Goal: Task Accomplishment & Management: Use online tool/utility

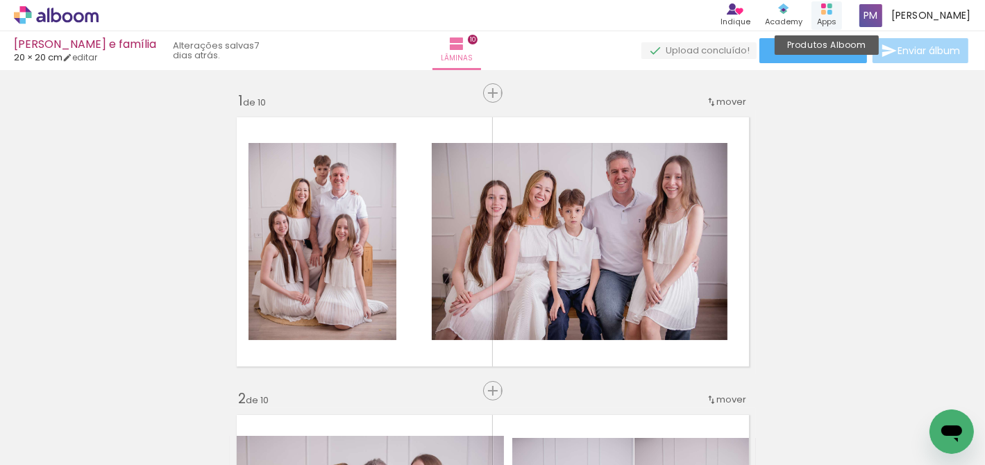
click at [826, 12] on rect at bounding box center [823, 12] width 5 height 5
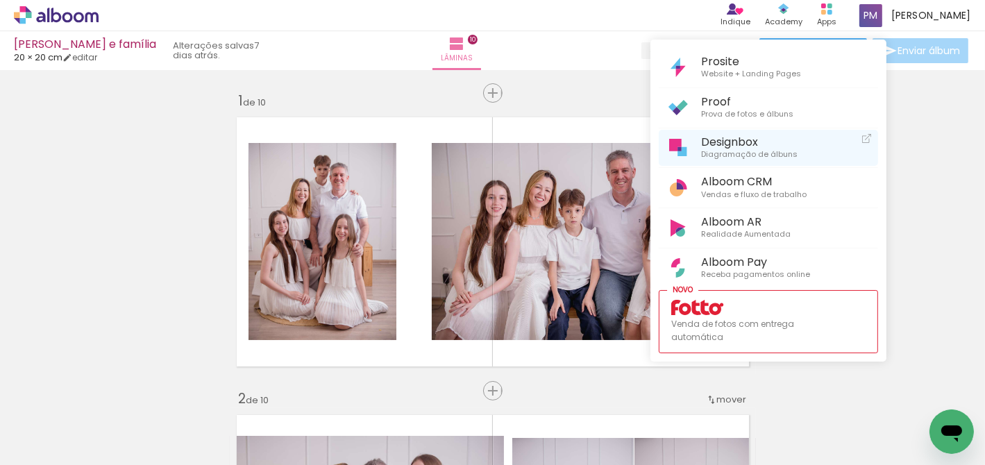
click at [747, 144] on span "Designbox" at bounding box center [749, 141] width 97 height 13
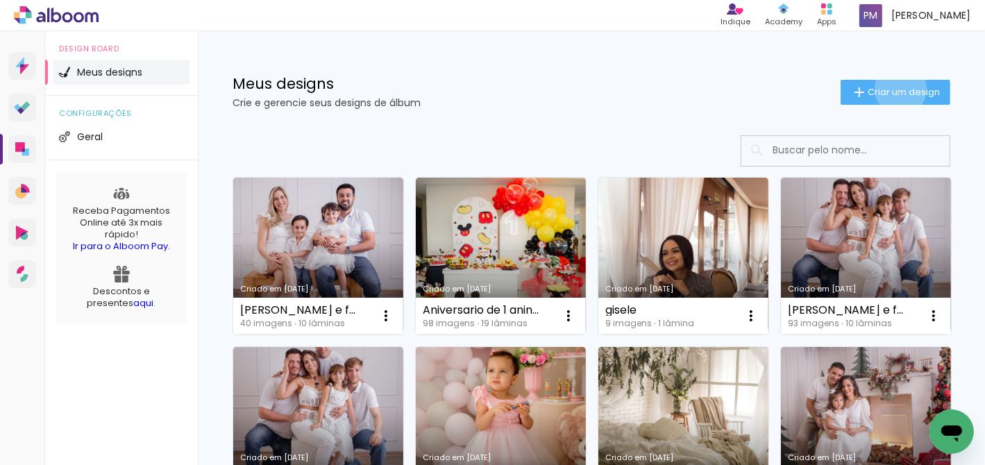
click at [890, 89] on span "Criar um design" at bounding box center [904, 91] width 72 height 9
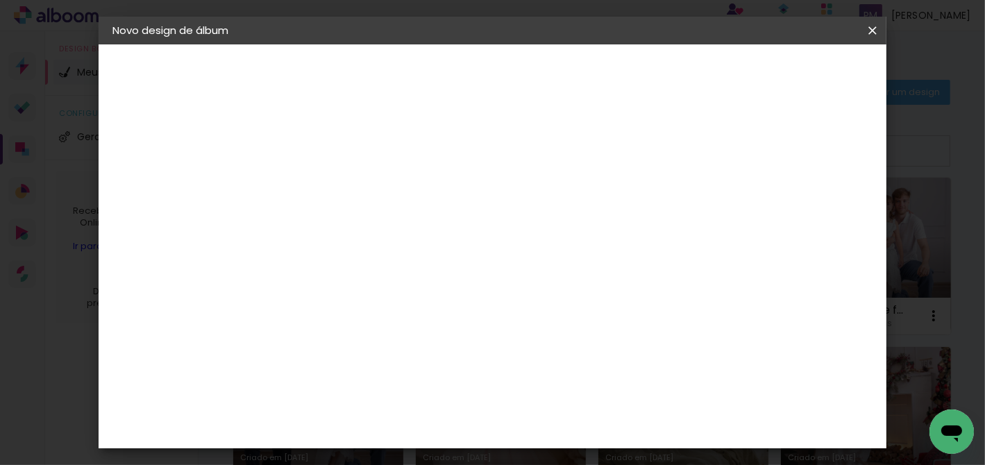
click at [340, 185] on input at bounding box center [340, 187] width 0 height 22
click at [340, 187] on input "Ensaio d gestante da Brena" at bounding box center [340, 187] width 0 height 22
click at [340, 189] on input "Ensaio de gestante da Brena" at bounding box center [340, 187] width 0 height 22
type input "Ensaio de gestante da [PERSON_NAME]"
type paper-input "Ensaio de gestante da [PERSON_NAME]"
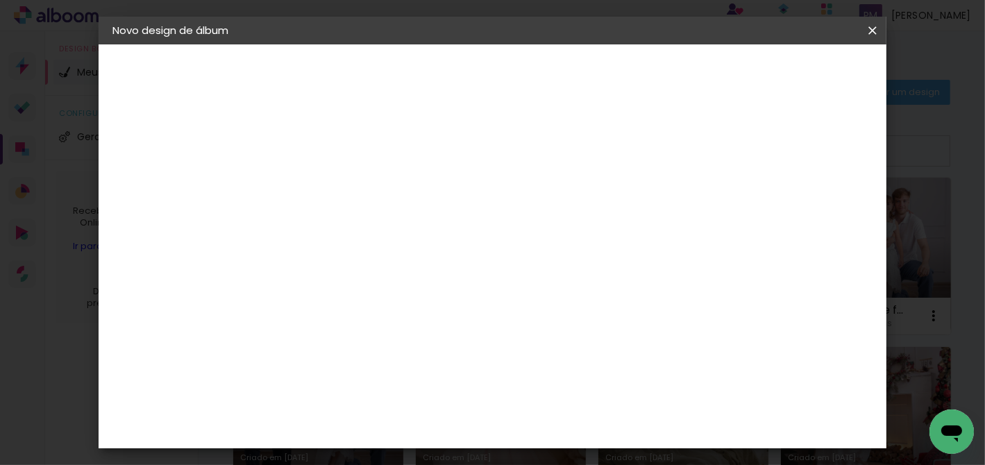
click at [0, 0] on slot "Avançar" at bounding box center [0, 0] width 0 height 0
click at [0, 0] on slot "Tamanho Livre" at bounding box center [0, 0] width 0 height 0
click at [0, 0] on slot "Avançar" at bounding box center [0, 0] width 0 height 0
drag, startPoint x: 0, startPoint y: 0, endPoint x: 287, endPoint y: 366, distance: 465.4
click at [287, 366] on input "30" at bounding box center [296, 366] width 36 height 21
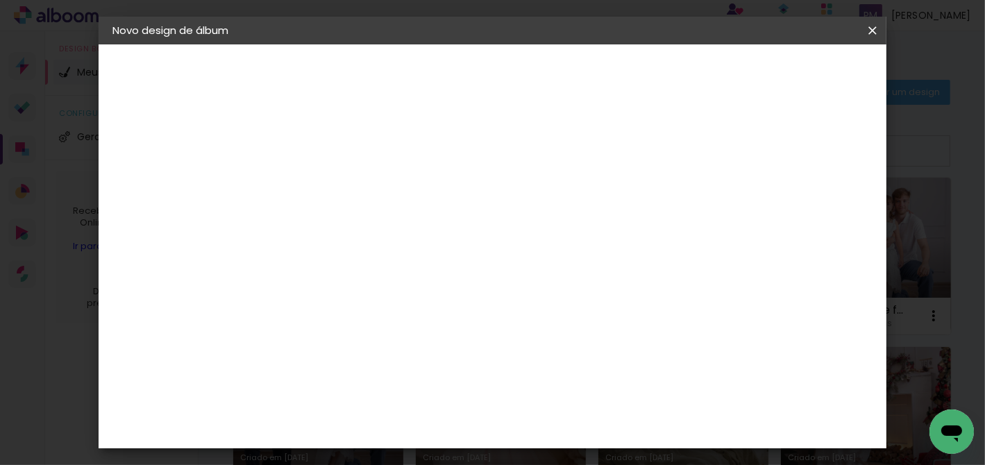
scroll to position [130, 0]
type input "25"
type paper-input "25"
click at [585, 356] on input "60" at bounding box center [570, 357] width 36 height 21
type input "6"
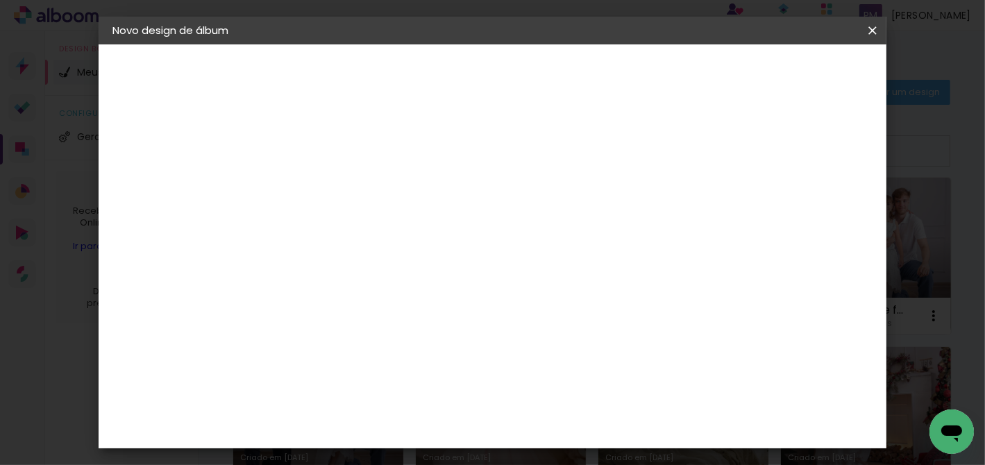
scroll to position [0, 0]
type input "50"
type paper-input "50"
click at [372, 158] on div "mm" at bounding box center [365, 158] width 22 height 11
drag, startPoint x: 287, startPoint y: 366, endPoint x: 349, endPoint y: 154, distance: 220.4
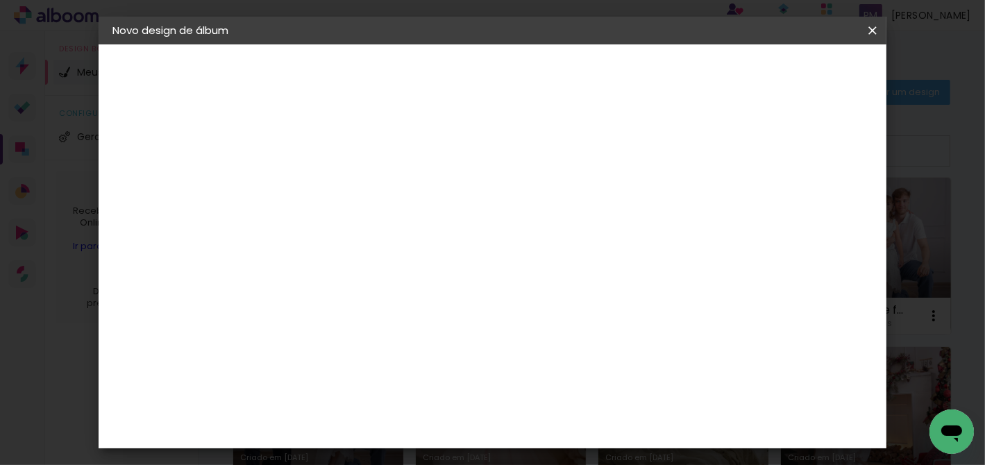
type input "3"
type paper-input "3"
click at [349, 154] on input "3" at bounding box center [330, 159] width 48 height 17
type input "4"
type paper-input "4"
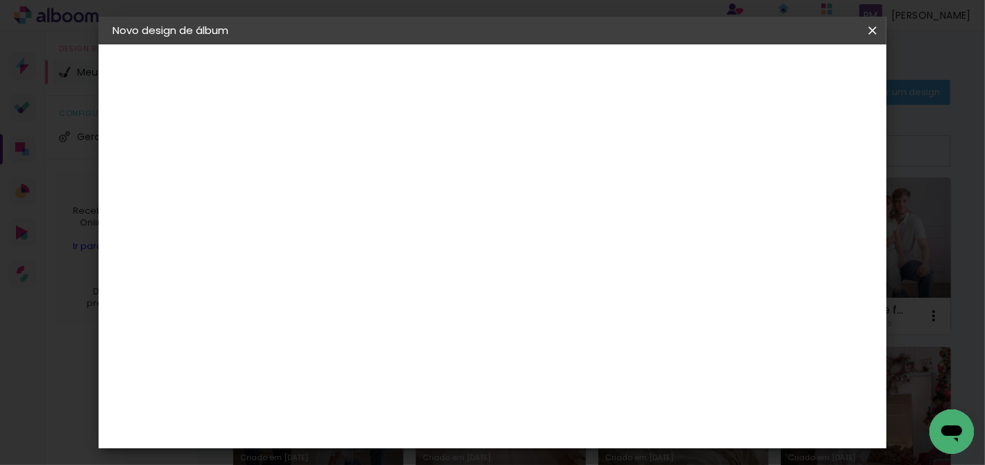
click at [349, 154] on input "4" at bounding box center [330, 159] width 48 height 17
type input "5"
type paper-input "5"
click at [347, 154] on input "5" at bounding box center [330, 159] width 48 height 17
click at [719, 159] on div at bounding box center [713, 159] width 12 height 12
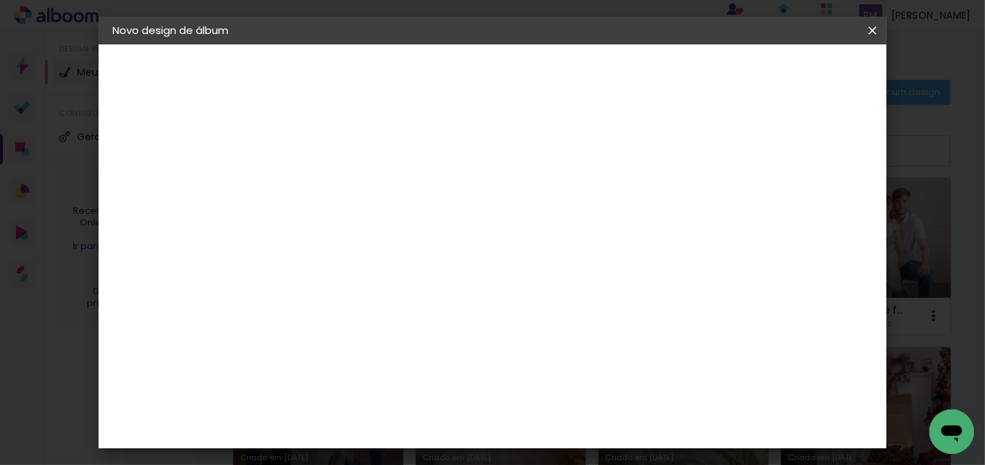
type paper-checkbox "on"
click at [788, 74] on span "Iniciar design" at bounding box center [756, 74] width 63 height 10
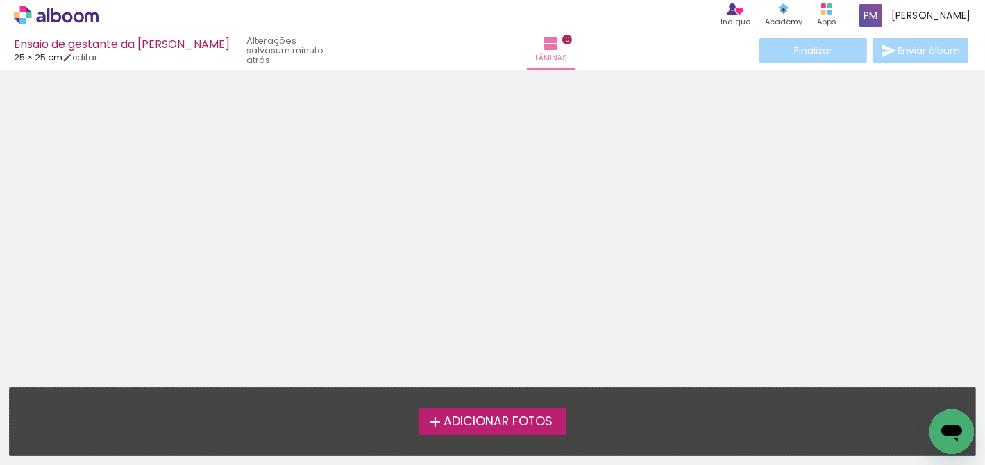
click at [476, 419] on span "Adicionar Fotos" at bounding box center [498, 422] width 109 height 12
click at [0, 0] on input "file" at bounding box center [0, 0] width 0 height 0
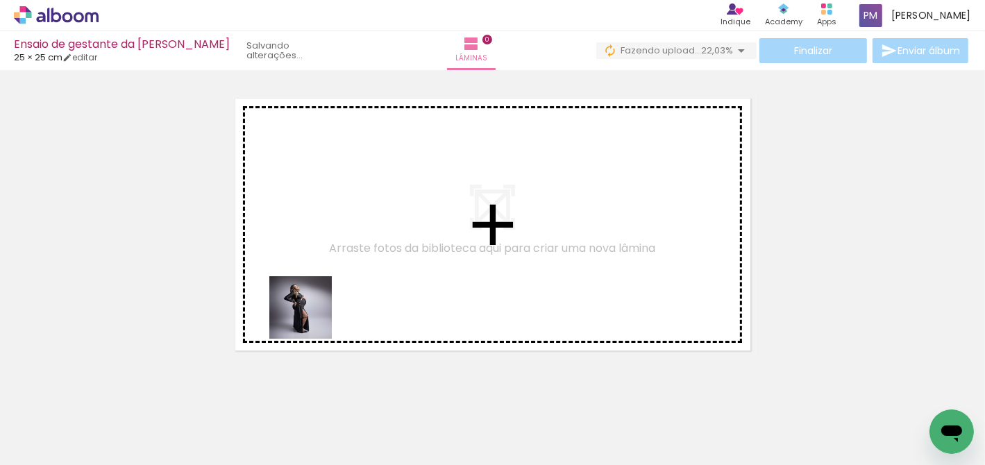
drag, startPoint x: 349, startPoint y: 154, endPoint x: 322, endPoint y: 215, distance: 66.5
click at [322, 215] on quentale-workspace at bounding box center [492, 232] width 985 height 465
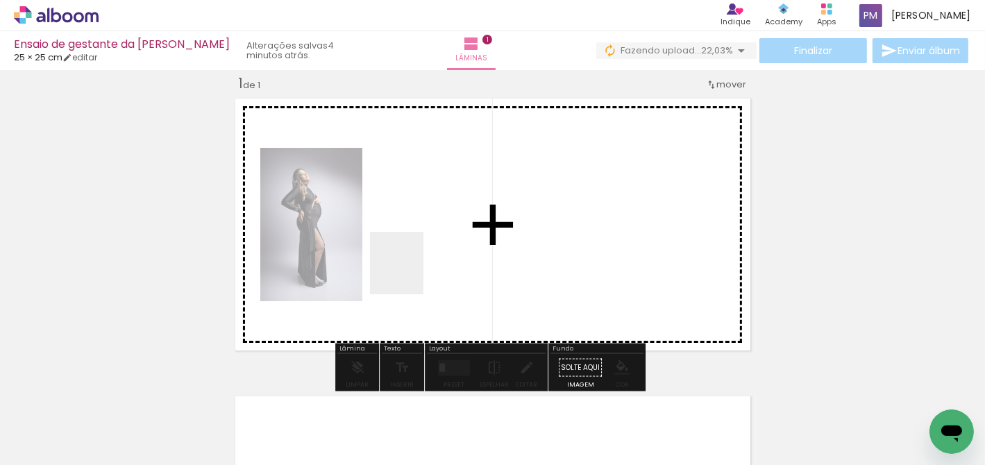
scroll to position [17, 0]
drag, startPoint x: 322, startPoint y: 215, endPoint x: 426, endPoint y: 228, distance: 105.7
click at [426, 228] on quentale-workspace at bounding box center [492, 232] width 985 height 465
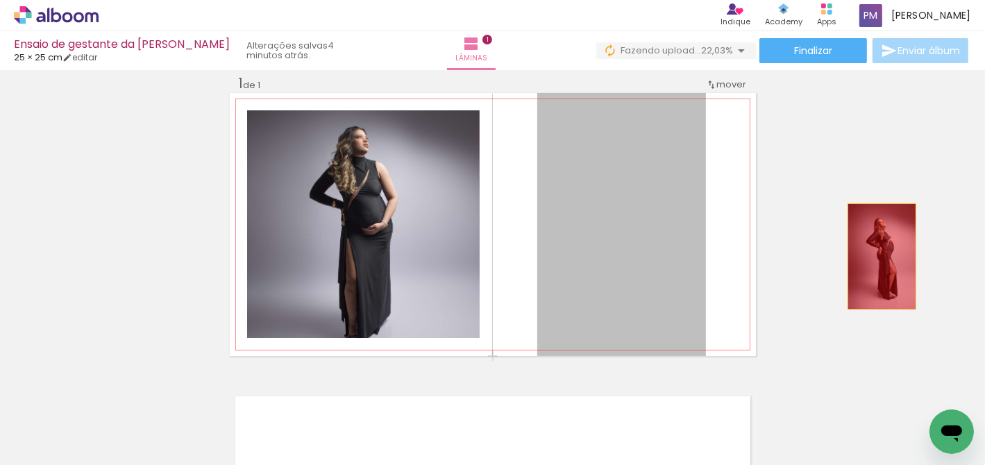
drag, startPoint x: 426, startPoint y: 228, endPoint x: 932, endPoint y: 256, distance: 506.3
click at [932, 256] on div "Inserir lâmina 1 de 1" at bounding box center [492, 356] width 985 height 597
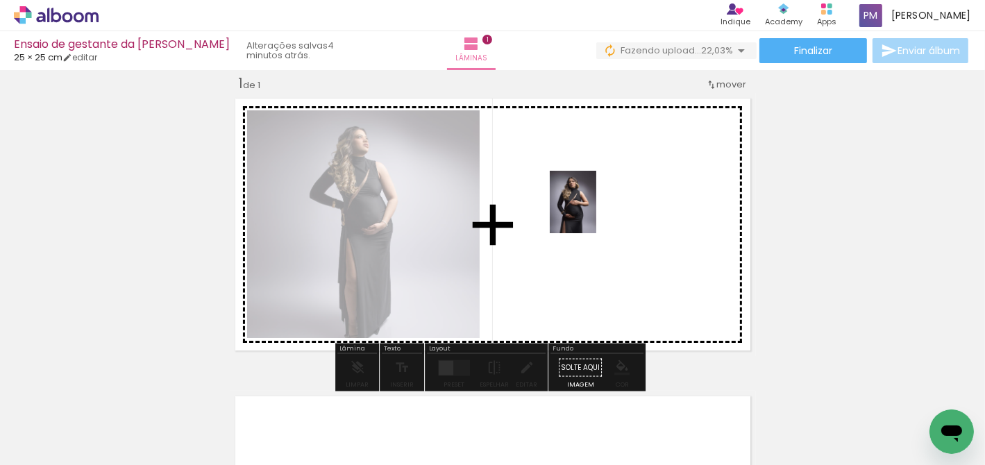
drag, startPoint x: 932, startPoint y: 256, endPoint x: 592, endPoint y: 212, distance: 343.2
click at [592, 212] on quentale-workspace at bounding box center [492, 232] width 985 height 465
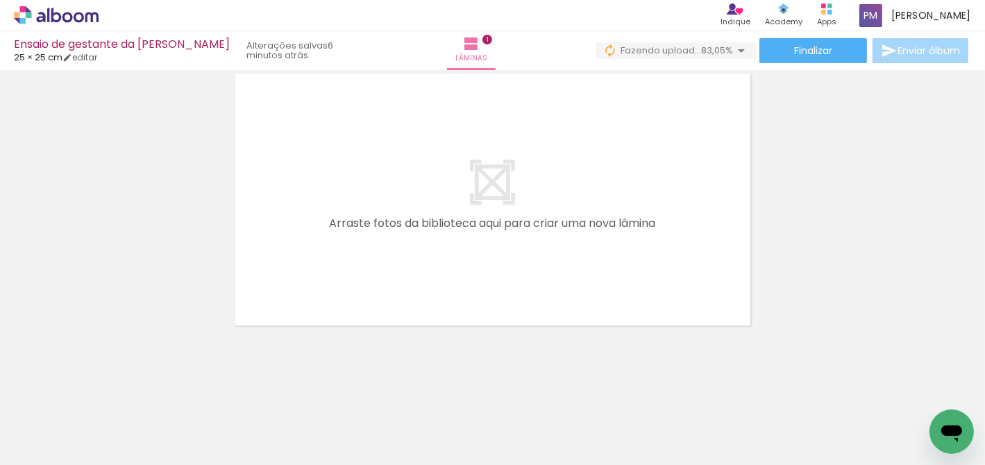
scroll to position [342, 0]
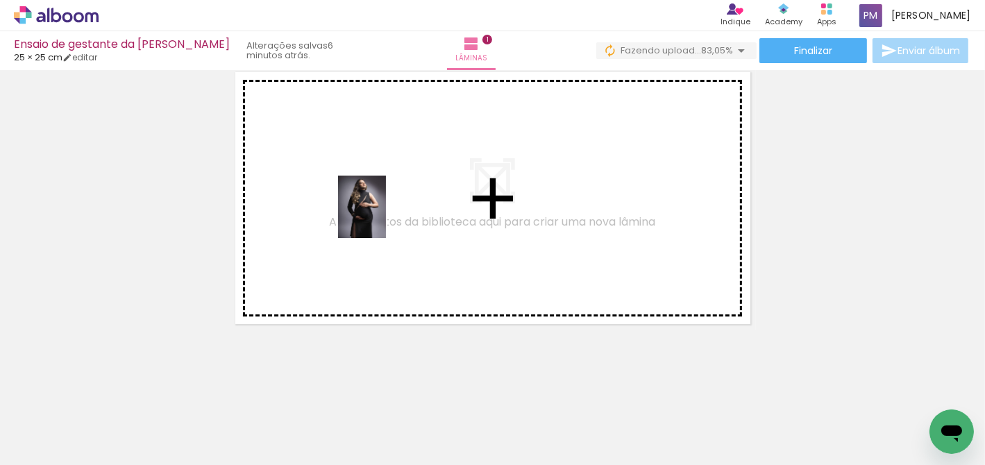
drag, startPoint x: 592, startPoint y: 212, endPoint x: 380, endPoint y: 217, distance: 211.9
click at [380, 217] on quentale-workspace at bounding box center [492, 232] width 985 height 465
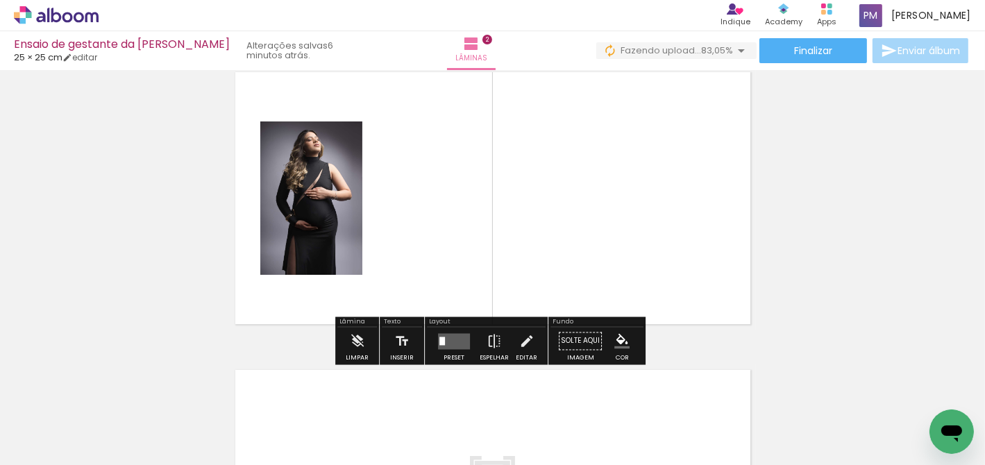
scroll to position [315, 0]
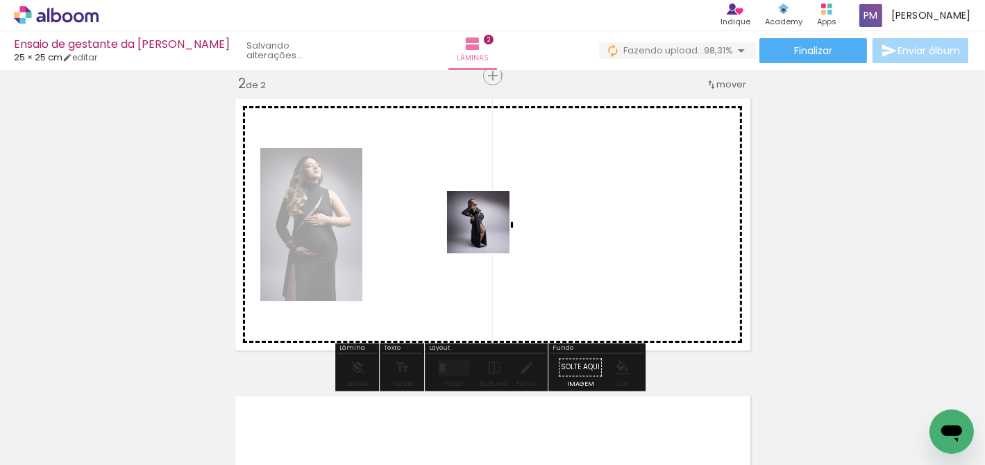
drag, startPoint x: 380, startPoint y: 217, endPoint x: 495, endPoint y: 226, distance: 115.6
click at [495, 226] on quentale-workspace at bounding box center [492, 232] width 985 height 465
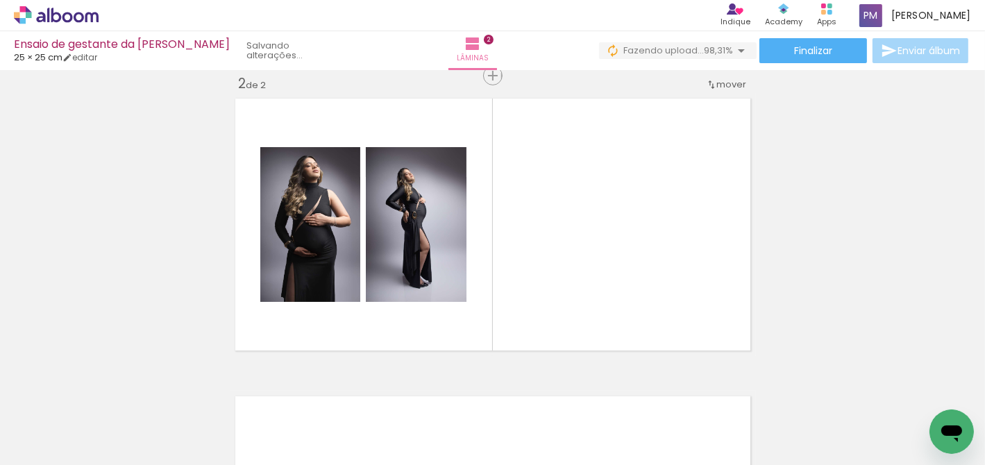
scroll to position [0, 0]
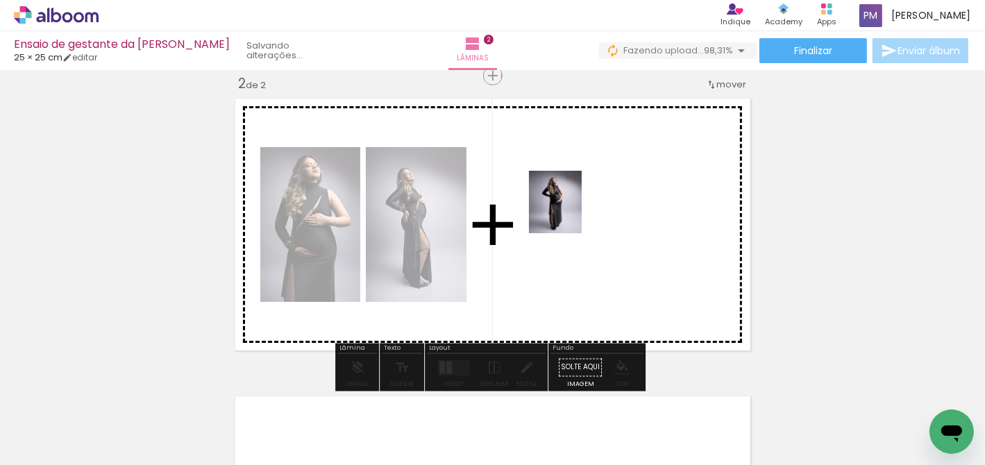
drag, startPoint x: 495, startPoint y: 226, endPoint x: 571, endPoint y: 212, distance: 77.0
click at [571, 212] on quentale-workspace at bounding box center [492, 232] width 985 height 465
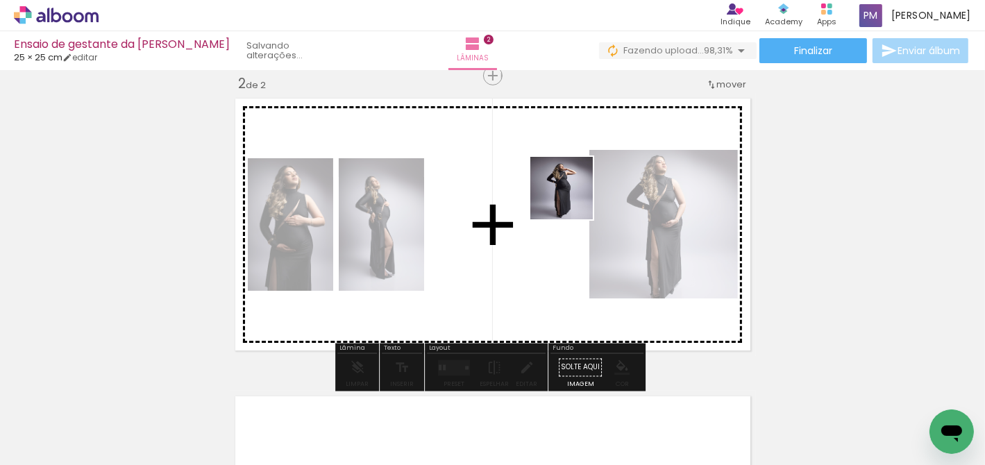
drag, startPoint x: 571, startPoint y: 212, endPoint x: 573, endPoint y: 193, distance: 19.6
click at [573, 193] on quentale-workspace at bounding box center [492, 232] width 985 height 465
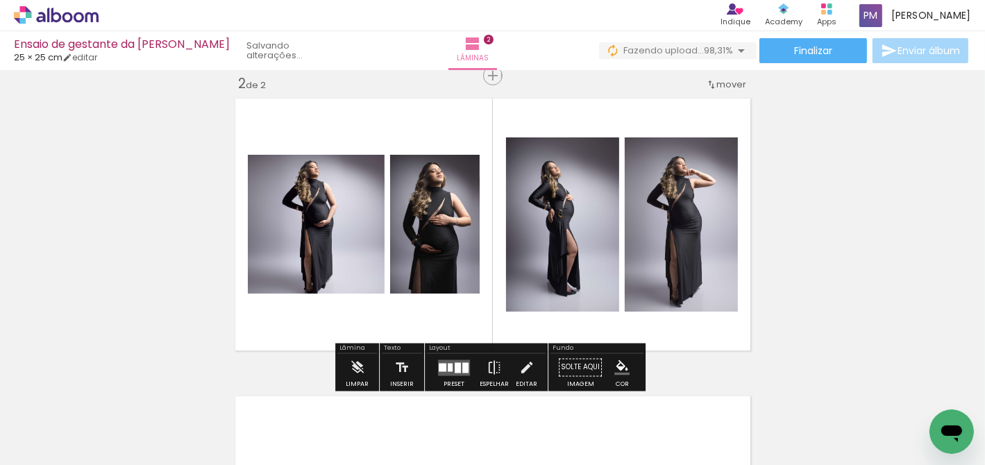
drag, startPoint x: 573, startPoint y: 193, endPoint x: 825, endPoint y: 224, distance: 254.0
click at [825, 224] on div "Inserir lâmina 1 de 2 Inserir lâmina 2 de 2" at bounding box center [492, 207] width 985 height 894
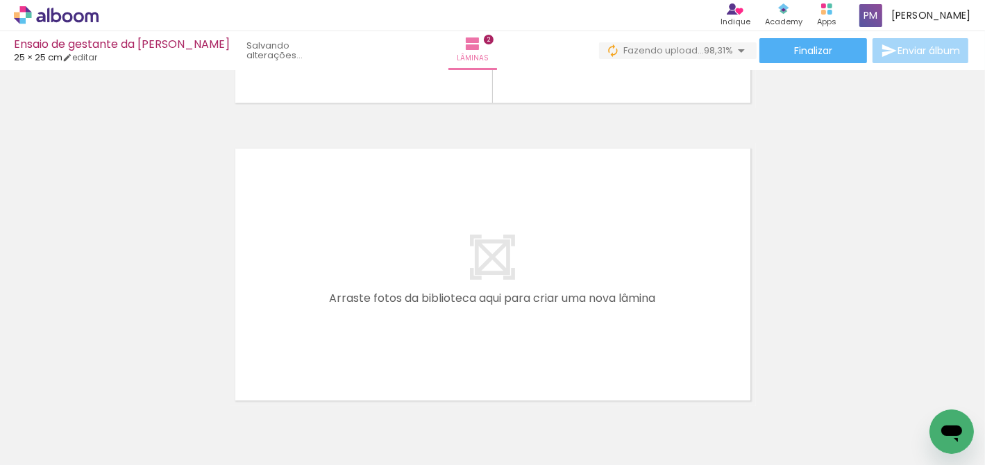
scroll to position [640, 0]
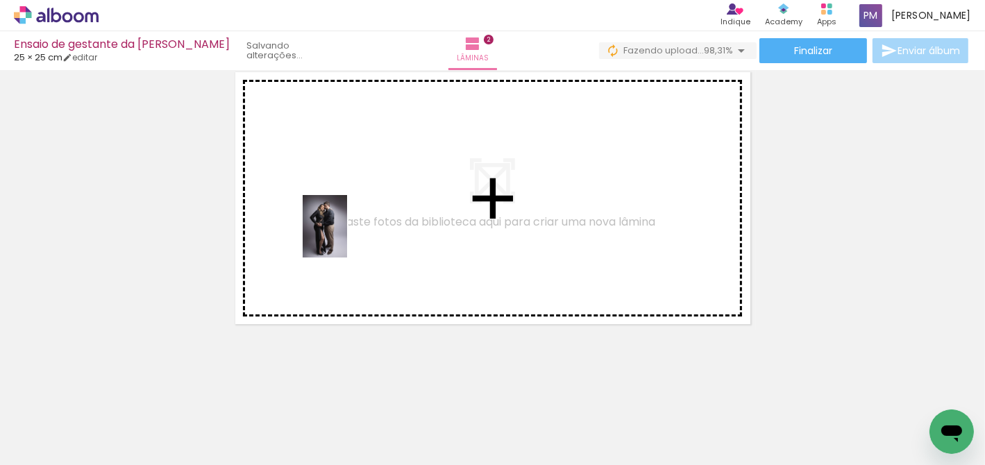
drag, startPoint x: 825, startPoint y: 224, endPoint x: 344, endPoint y: 237, distance: 480.7
click at [344, 237] on quentale-workspace at bounding box center [492, 232] width 985 height 465
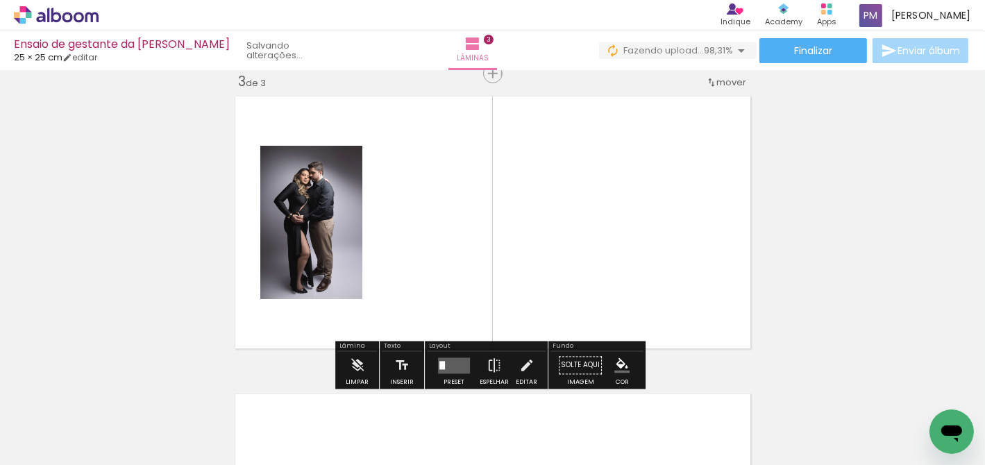
scroll to position [613, 0]
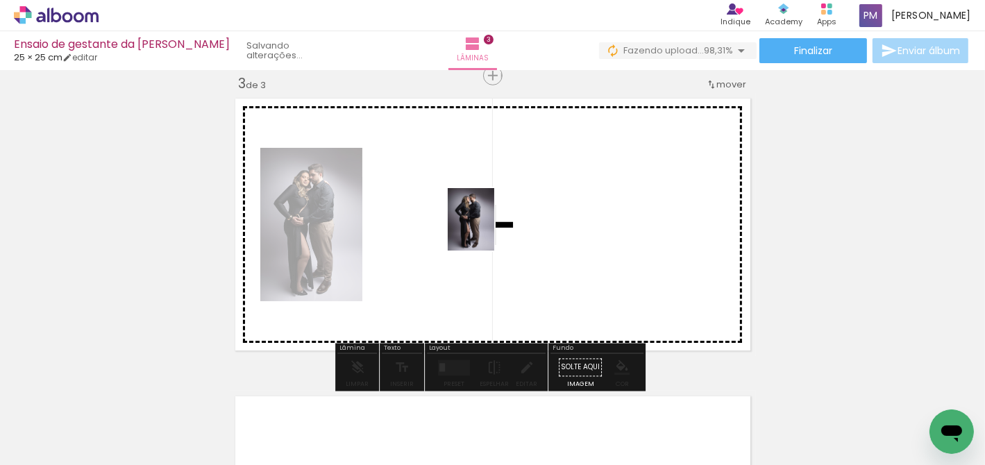
drag, startPoint x: 344, startPoint y: 237, endPoint x: 490, endPoint y: 230, distance: 145.3
click at [490, 230] on quentale-workspace at bounding box center [492, 232] width 985 height 465
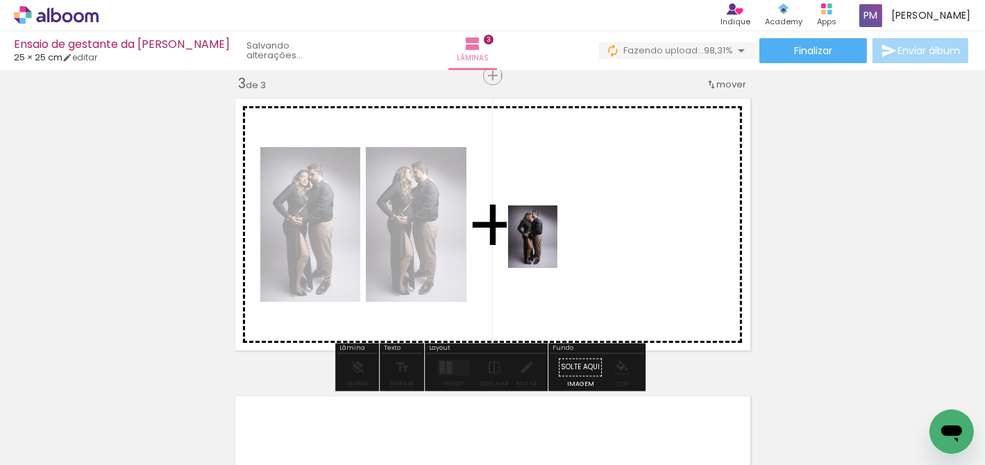
drag, startPoint x: 490, startPoint y: 230, endPoint x: 547, endPoint y: 245, distance: 59.6
click at [547, 245] on quentale-workspace at bounding box center [492, 232] width 985 height 465
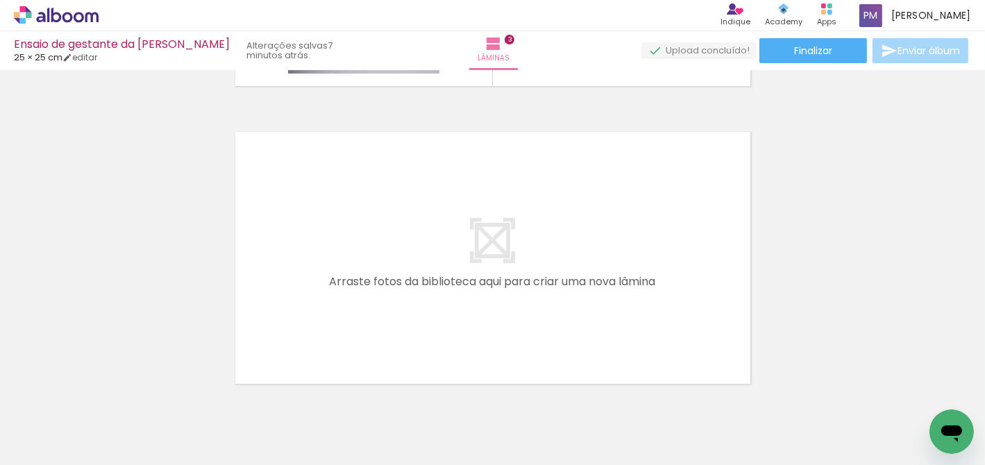
scroll to position [902, 0]
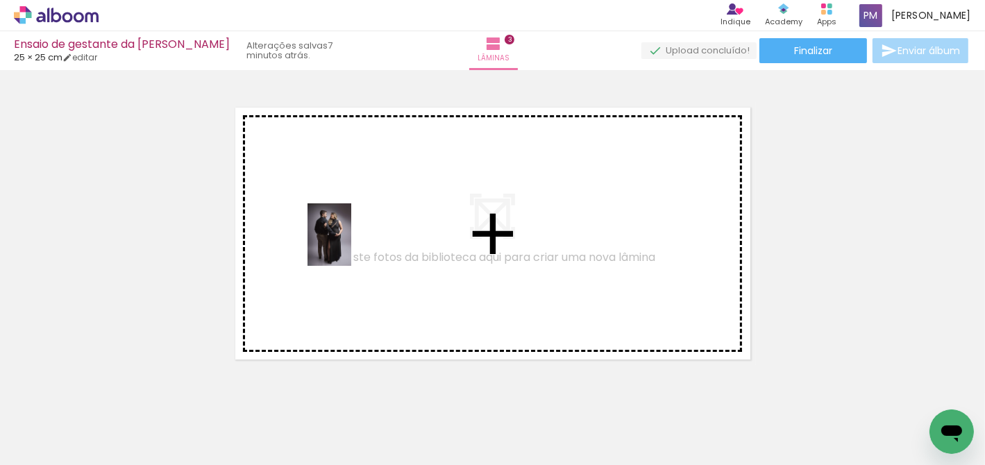
drag, startPoint x: 547, startPoint y: 245, endPoint x: 344, endPoint y: 242, distance: 202.8
click at [344, 242] on quentale-workspace at bounding box center [492, 232] width 985 height 465
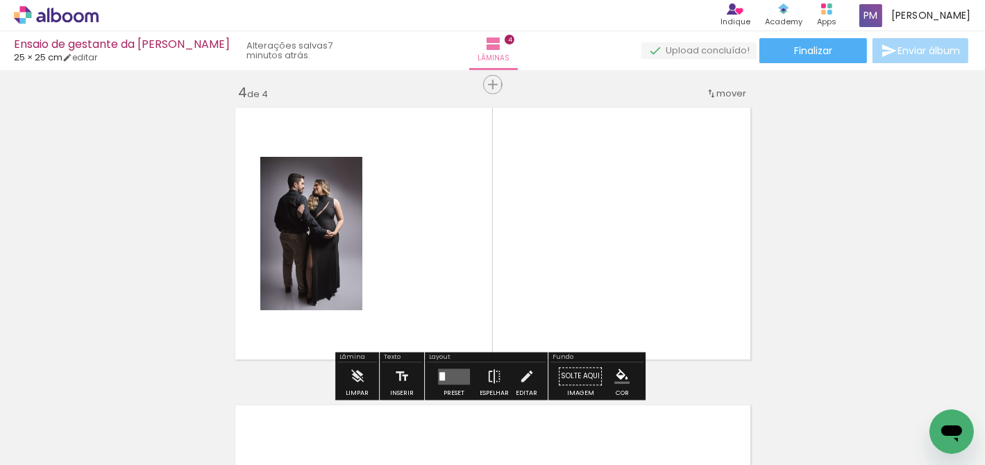
scroll to position [911, 0]
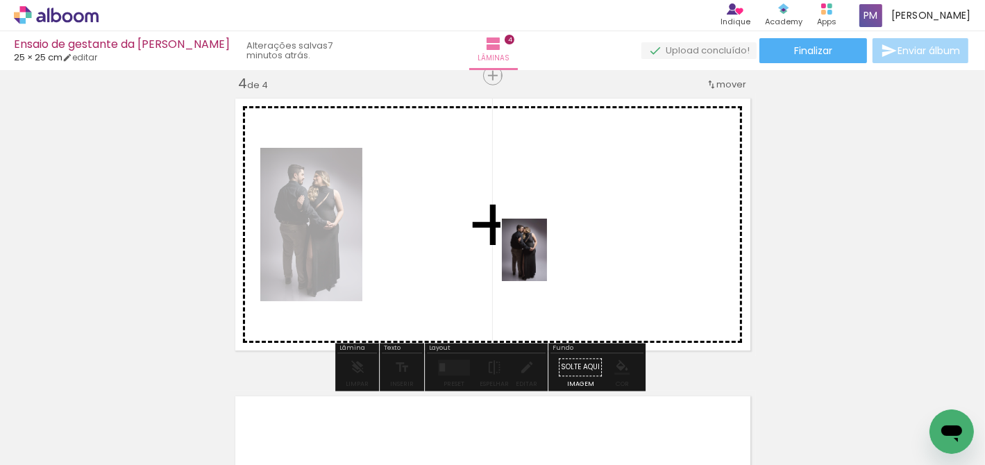
drag, startPoint x: 344, startPoint y: 242, endPoint x: 511, endPoint y: 232, distance: 167.0
click at [511, 232] on quentale-workspace at bounding box center [492, 232] width 985 height 465
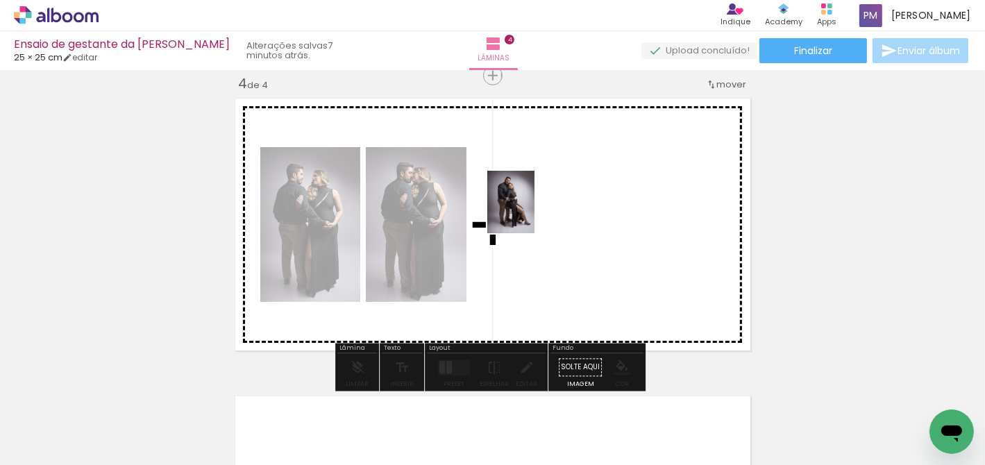
drag, startPoint x: 511, startPoint y: 232, endPoint x: 529, endPoint y: 212, distance: 26.5
click at [529, 212] on quentale-workspace at bounding box center [492, 232] width 985 height 465
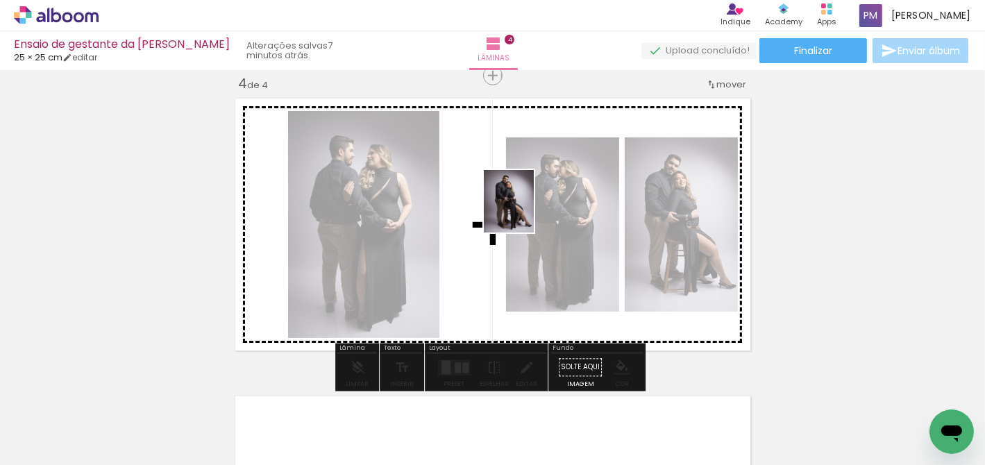
drag, startPoint x: 529, startPoint y: 212, endPoint x: 512, endPoint y: 202, distance: 19.7
click at [512, 202] on quentale-workspace at bounding box center [492, 232] width 985 height 465
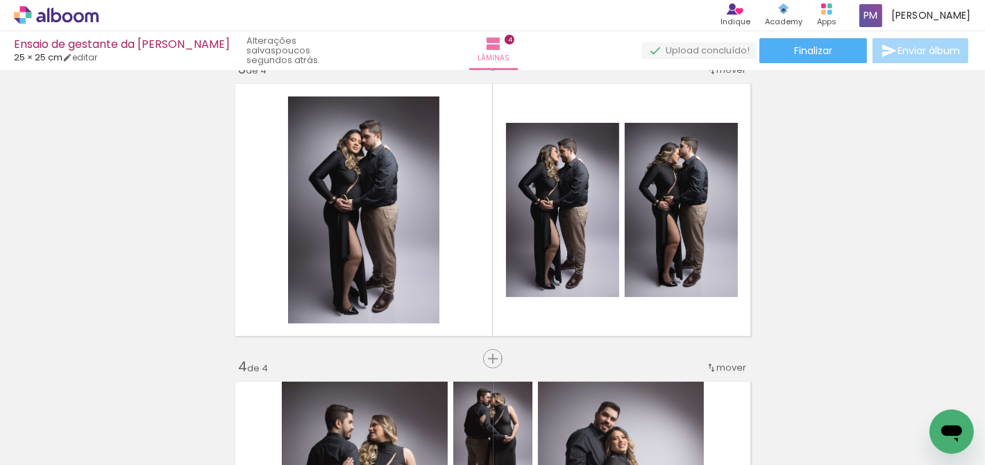
scroll to position [619, 0]
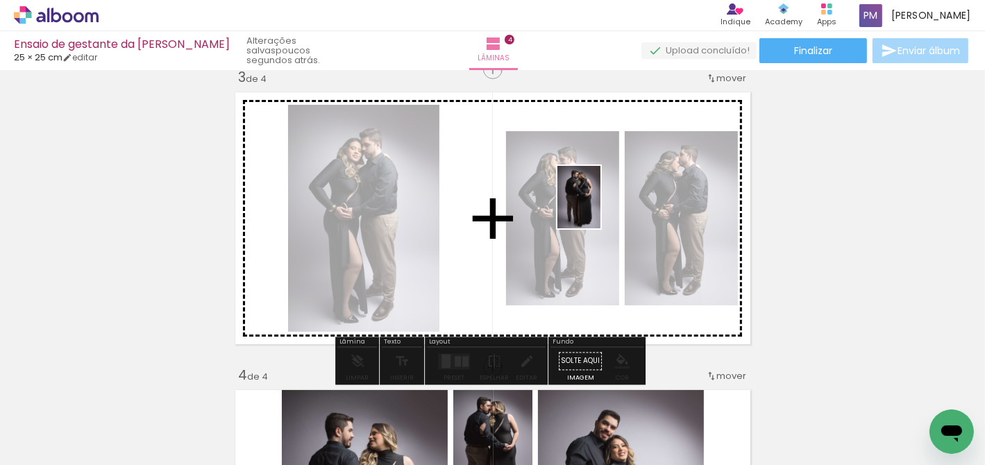
drag, startPoint x: 512, startPoint y: 202, endPoint x: 599, endPoint y: 208, distance: 87.0
click at [599, 208] on quentale-workspace at bounding box center [492, 232] width 985 height 465
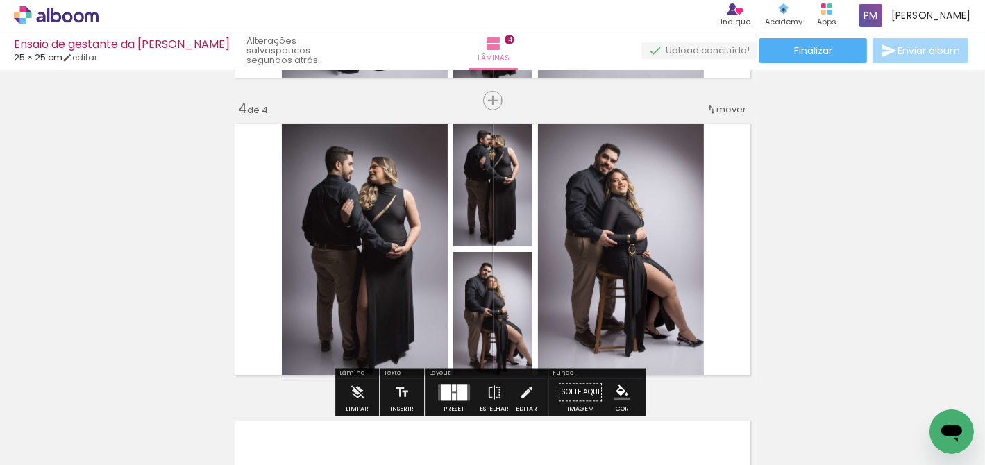
scroll to position [908, 0]
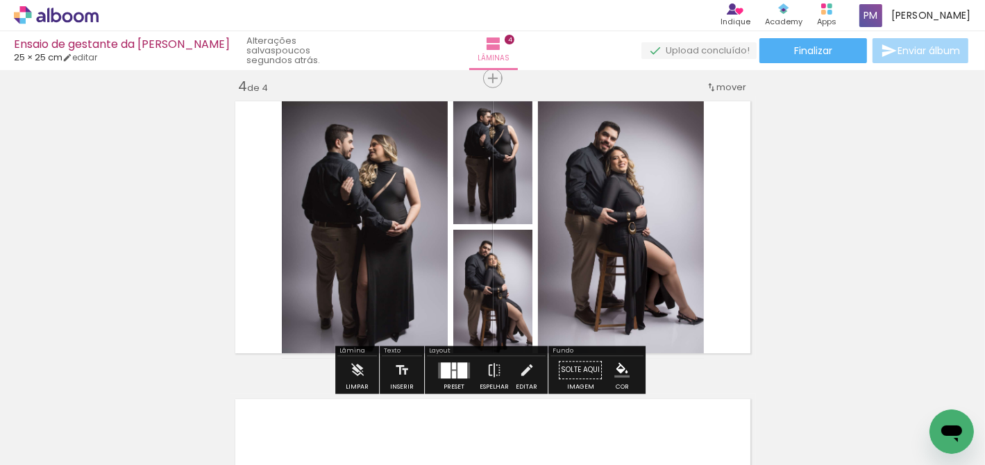
click at [465, 191] on quentale-photo at bounding box center [492, 160] width 79 height 128
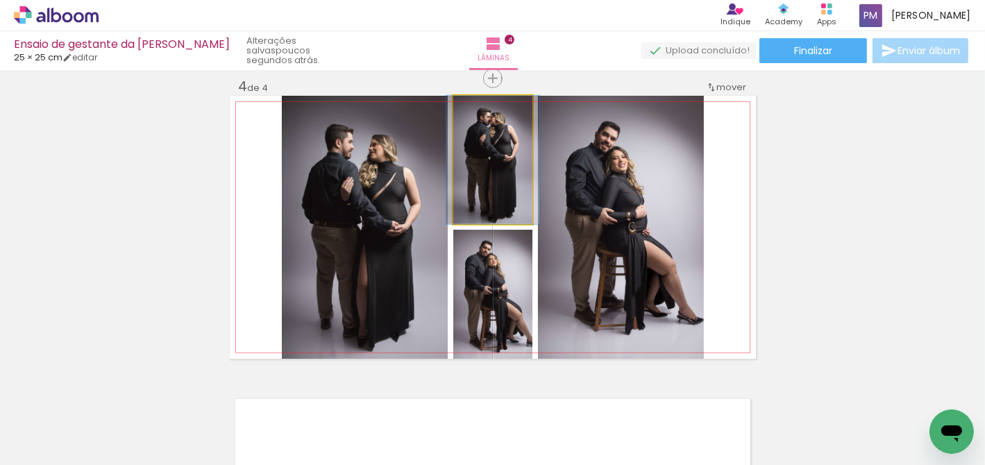
click at [467, 191] on quentale-photo at bounding box center [492, 160] width 79 height 128
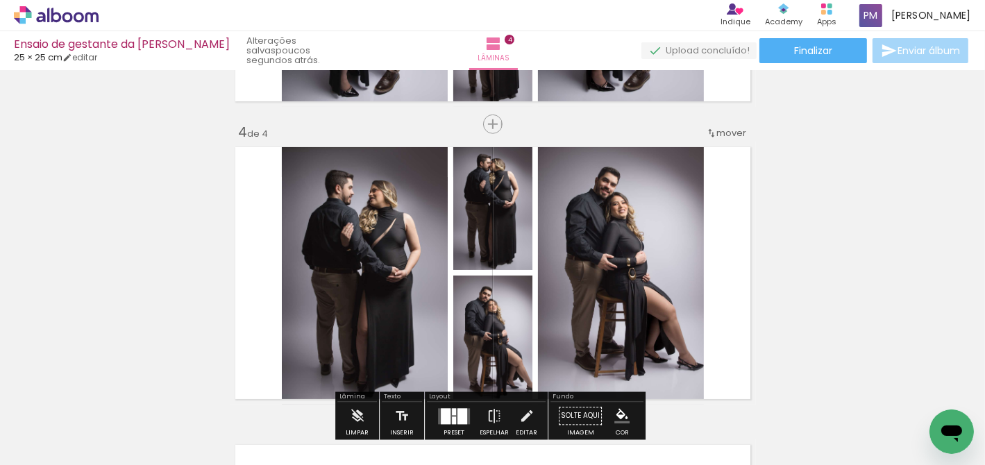
scroll to position [617, 0]
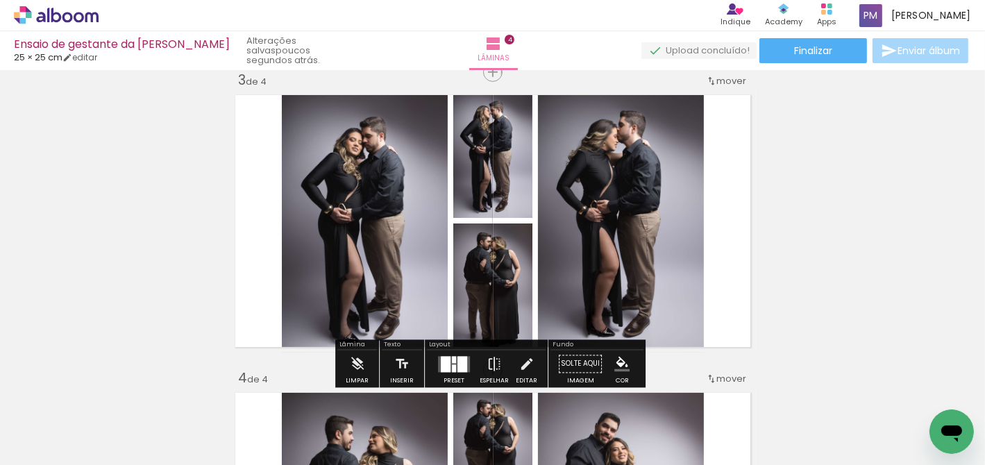
click at [500, 269] on quentale-photo at bounding box center [492, 288] width 79 height 129
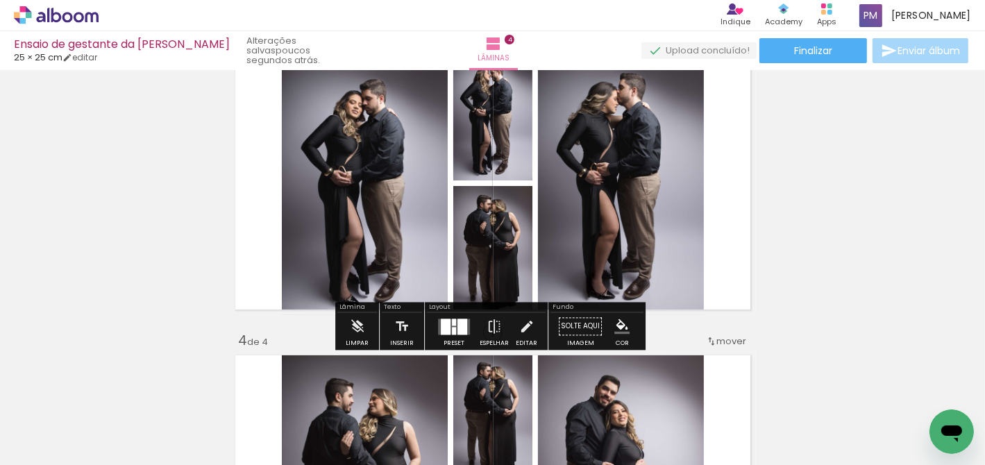
scroll to position [681, 0]
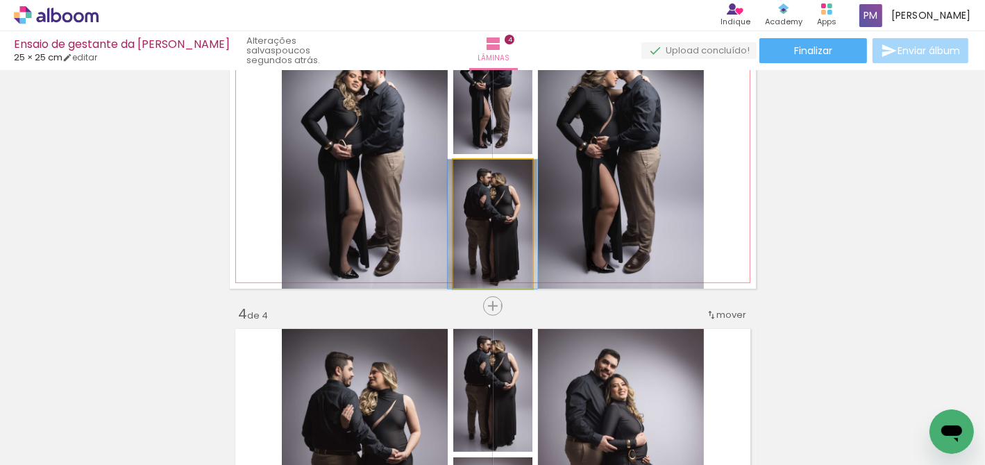
click at [499, 240] on quentale-photo at bounding box center [492, 224] width 79 height 129
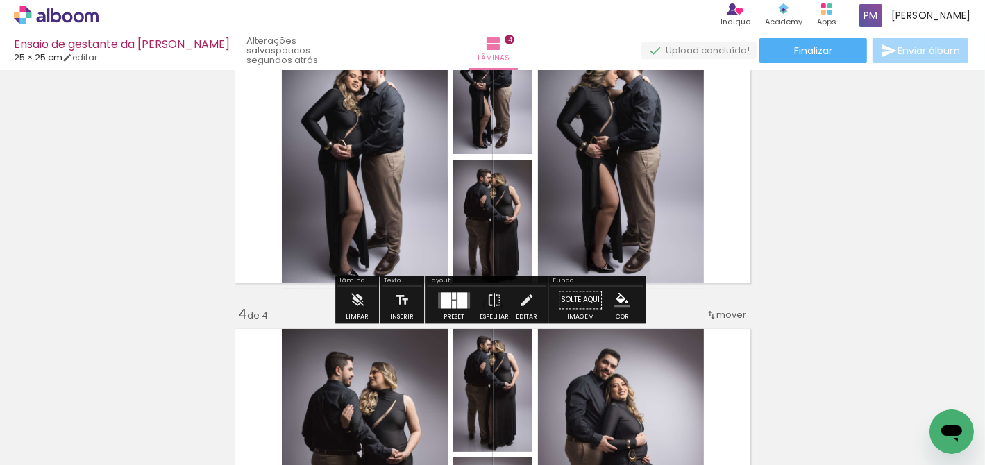
click at [459, 239] on quentale-photo at bounding box center [492, 224] width 79 height 129
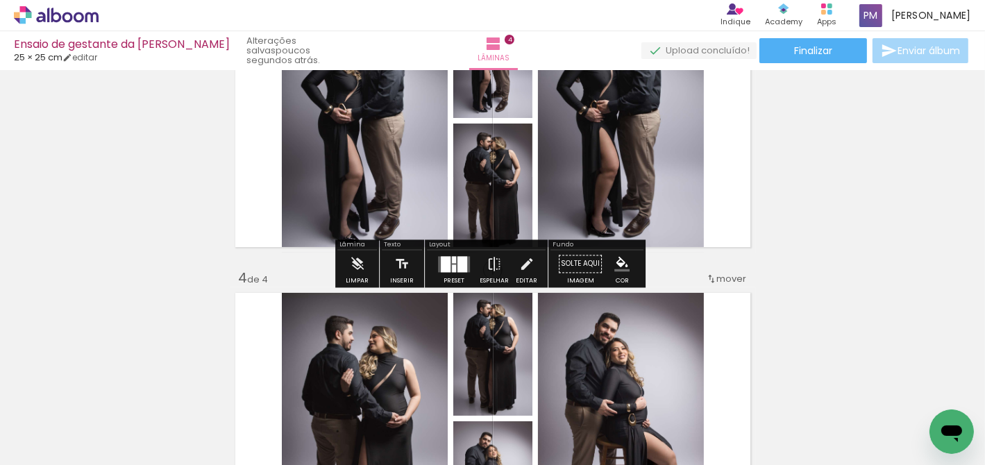
scroll to position [766, 0]
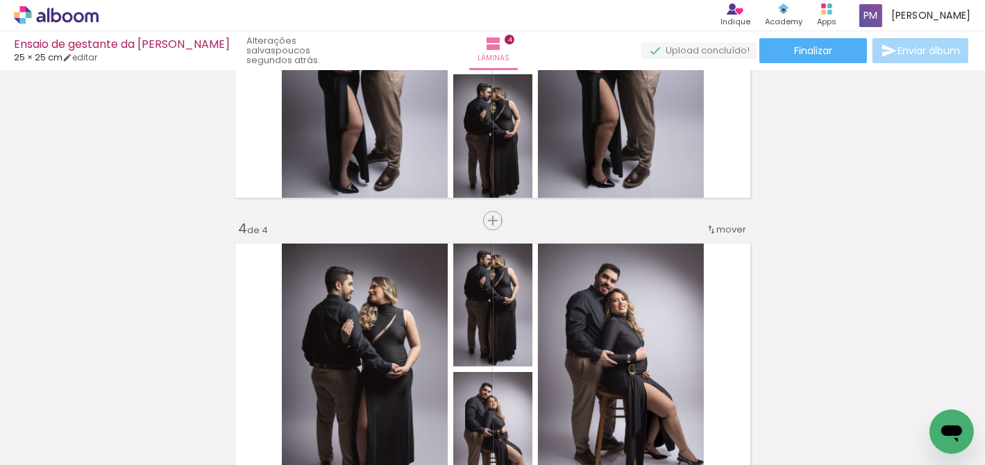
click at [891, 236] on div "Inserir lâmina 1 de 4 Inserir lâmina 2 de 4 Inserir lâmina 3 de 4 Inserir lâmin…" at bounding box center [492, 54] width 985 height 1490
click at [491, 169] on quentale-photo at bounding box center [492, 138] width 79 height 129
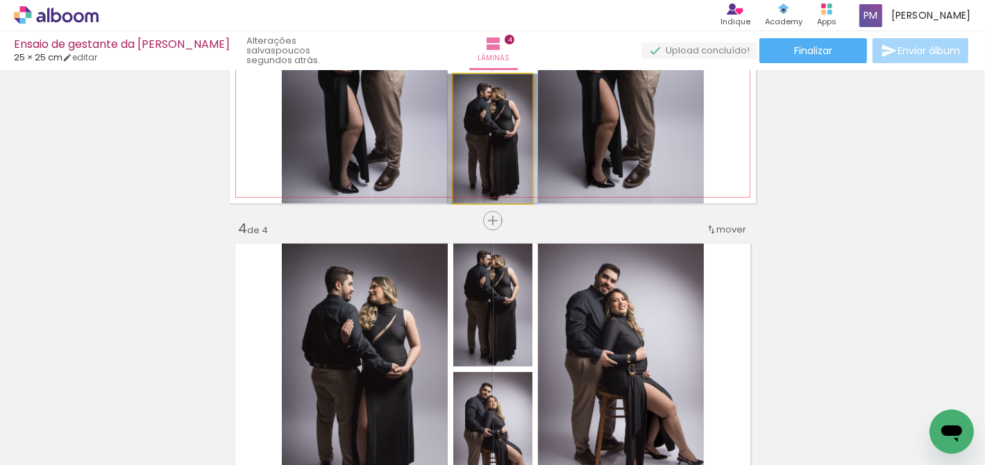
click at [473, 160] on quentale-photo at bounding box center [492, 138] width 79 height 129
click at [476, 147] on quentale-photo at bounding box center [492, 138] width 79 height 129
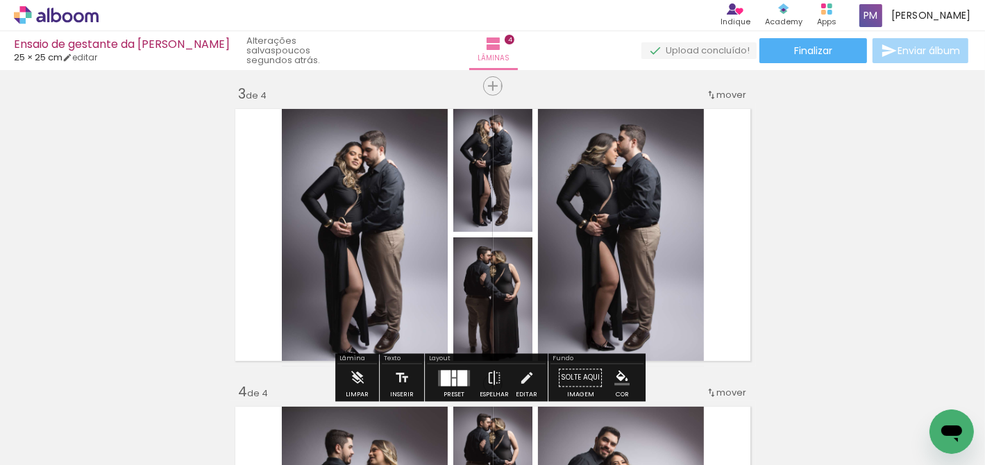
scroll to position [601, 0]
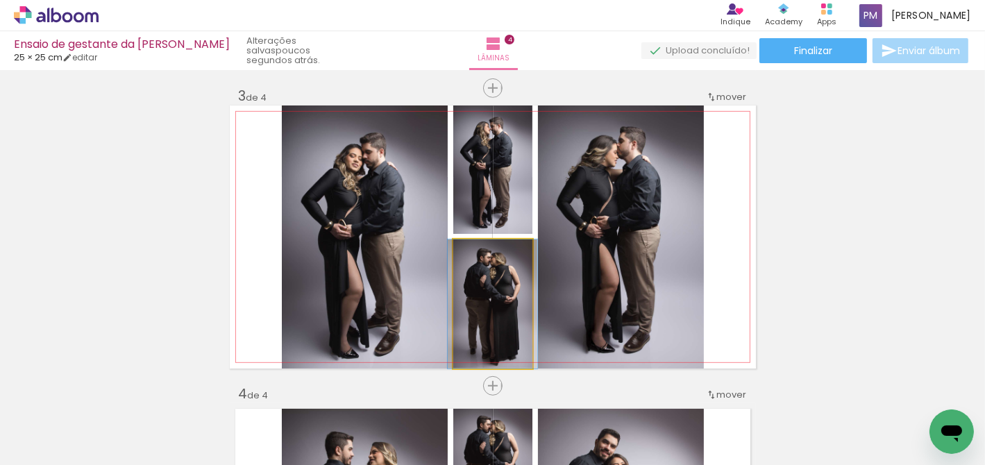
click at [496, 275] on quentale-photo at bounding box center [492, 304] width 79 height 129
click at [467, 312] on quentale-photo at bounding box center [492, 304] width 79 height 129
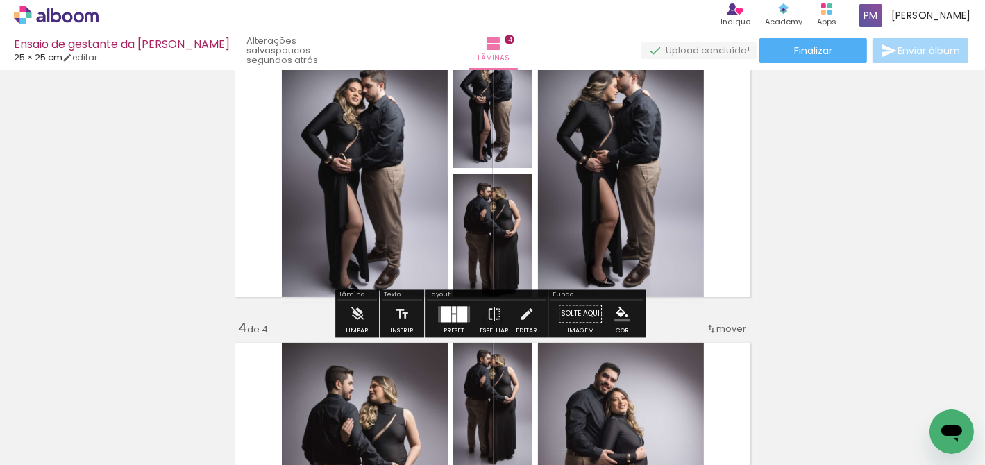
scroll to position [672, 0]
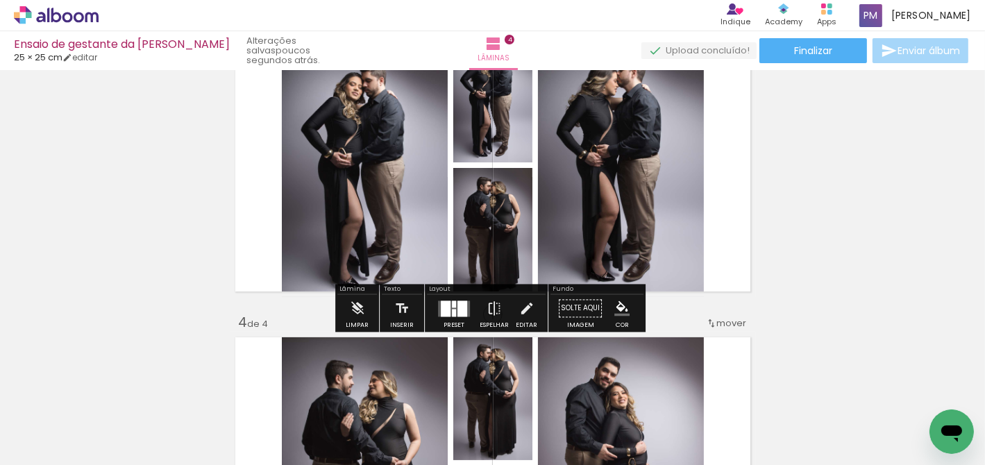
click at [478, 258] on quentale-photo at bounding box center [492, 232] width 79 height 129
click at [490, 240] on quentale-photo at bounding box center [492, 232] width 79 height 129
click at [494, 239] on quentale-photo at bounding box center [492, 232] width 79 height 129
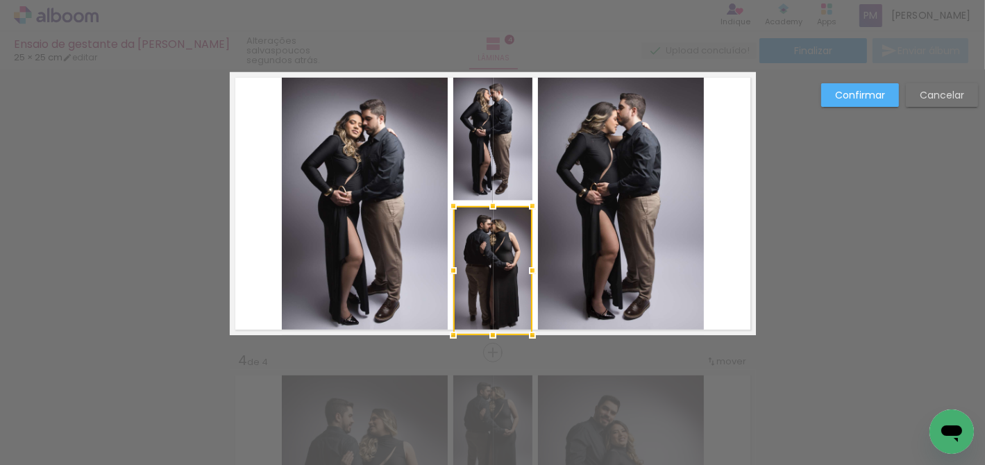
scroll to position [613, 0]
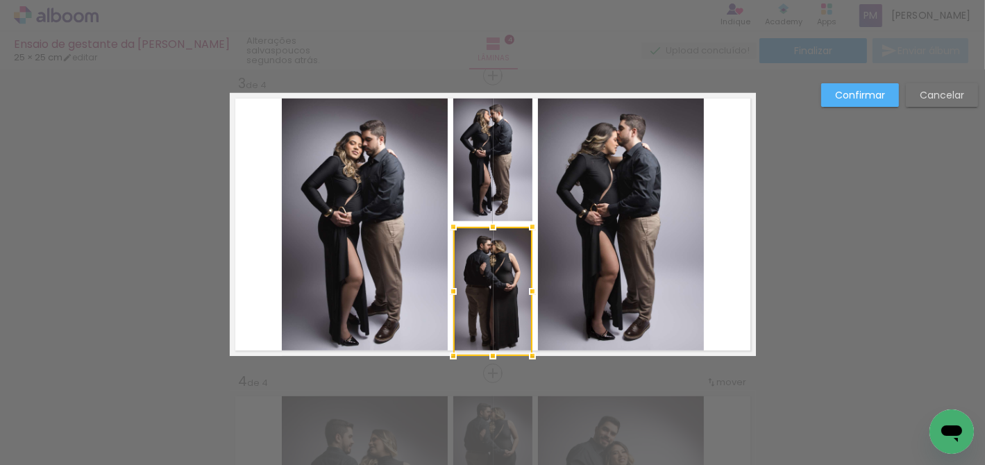
click at [805, 231] on div "Confirmar Cancelar" at bounding box center [492, 218] width 985 height 1523
drag, startPoint x: 599, startPoint y: 208, endPoint x: 836, endPoint y: 211, distance: 236.8
click at [836, 211] on div "Confirmar Cancelar" at bounding box center [492, 218] width 985 height 1523
click at [853, 102] on paper-button "Confirmar" at bounding box center [860, 95] width 78 height 24
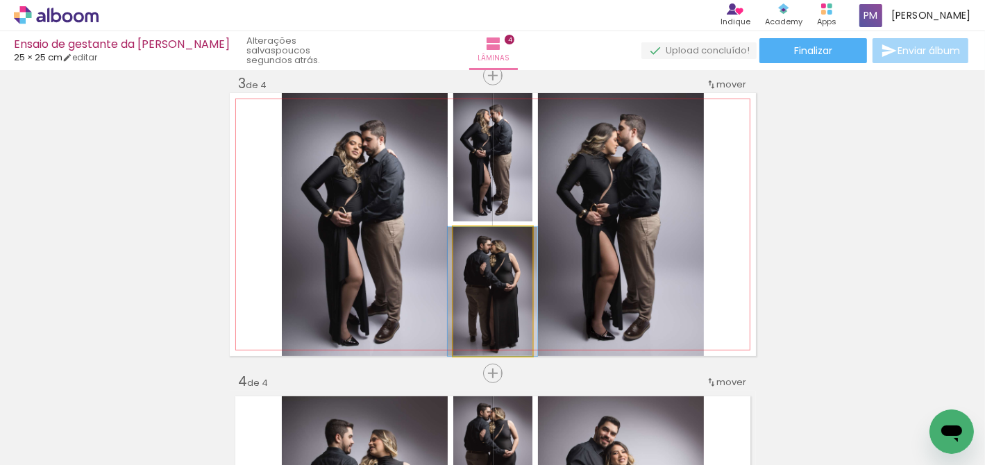
click at [501, 285] on quentale-photo at bounding box center [492, 291] width 79 height 129
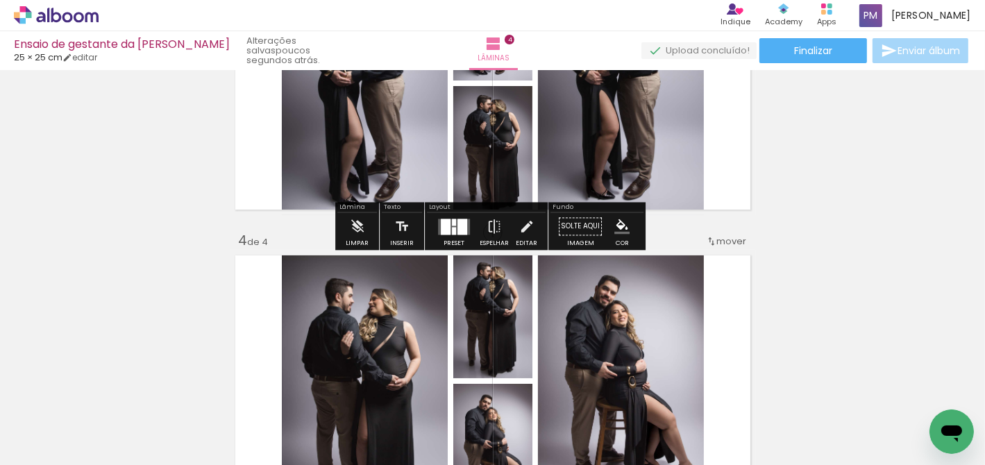
scroll to position [779, 0]
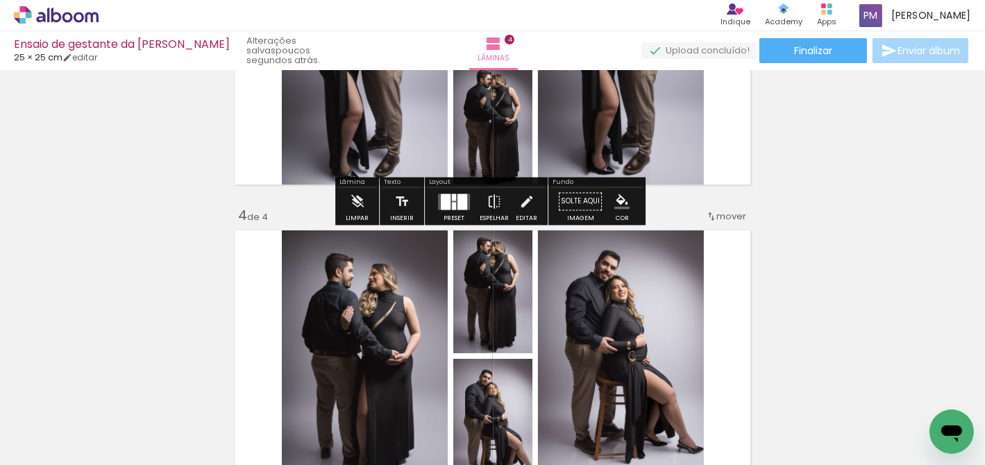
drag, startPoint x: 836, startPoint y: 211, endPoint x: 901, endPoint y: 199, distance: 65.8
click at [901, 199] on div "Inserir lâmina 1 de 4 Inserir lâmina 2 de 4 Inserir lâmina 3 de 4 Inserir lâmin…" at bounding box center [492, 41] width 985 height 1490
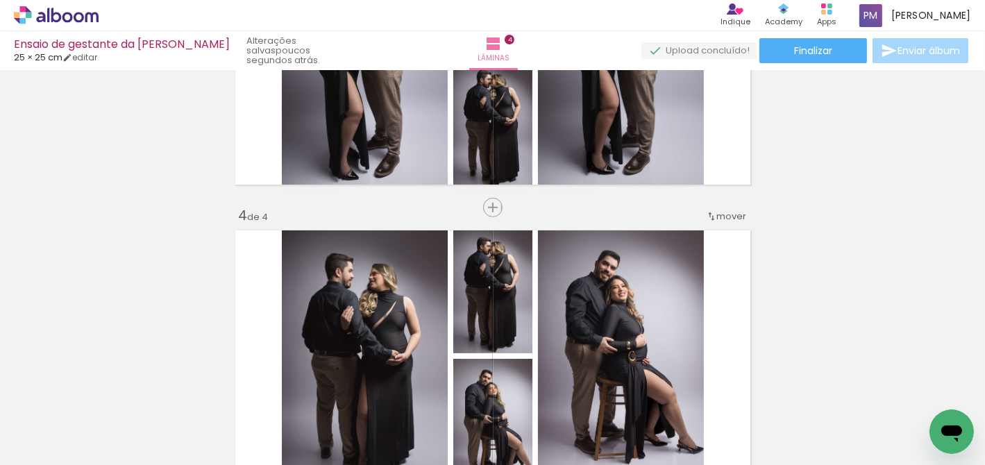
click at [467, 167] on quentale-photo at bounding box center [492, 125] width 79 height 129
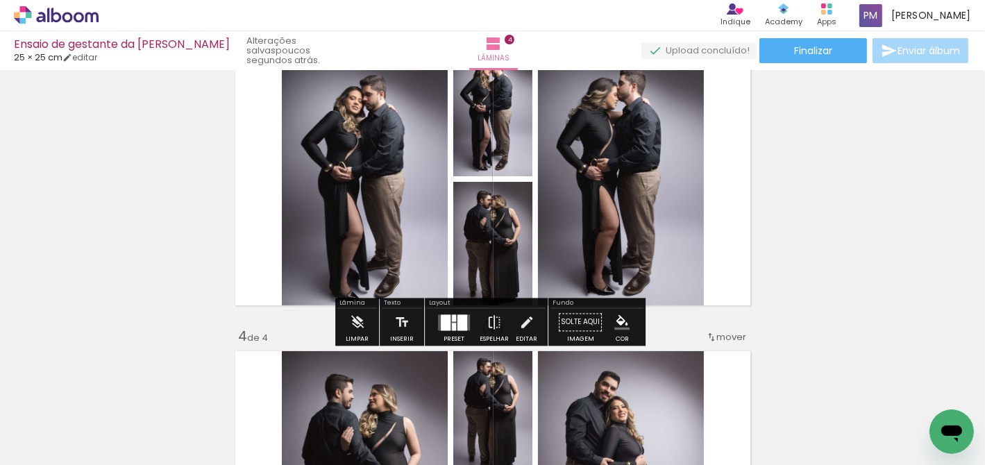
scroll to position [629, 0]
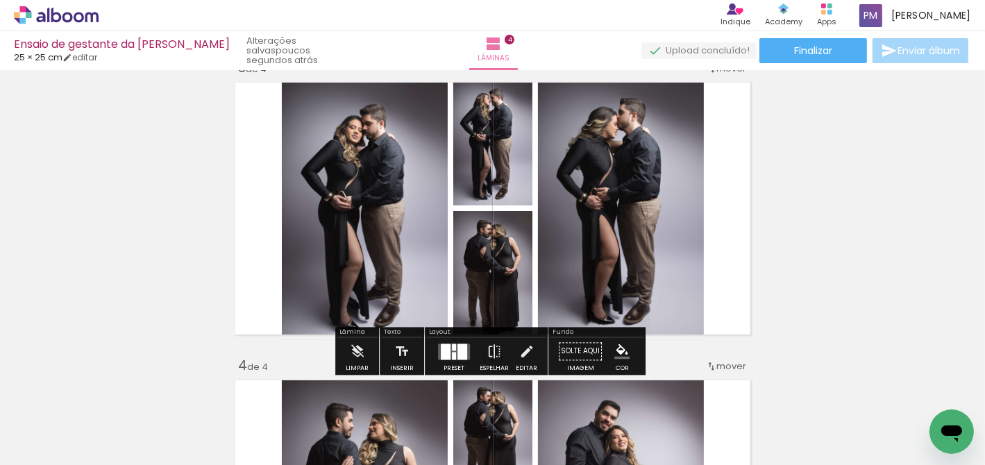
click at [835, 225] on div "Inserir lâmina 1 de 4 Inserir lâmina 2 de 4 Inserir lâmina 3 de 4 Inserir lâmin…" at bounding box center [492, 191] width 985 height 1490
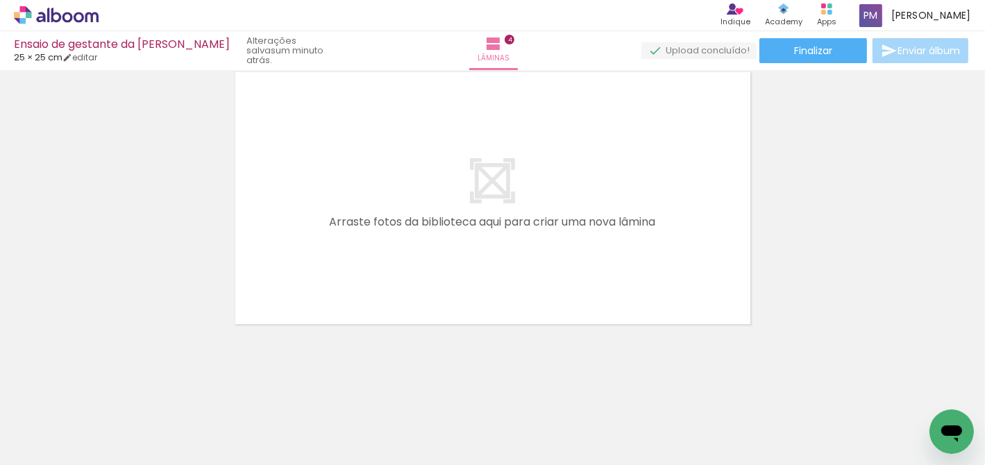
scroll to position [0, 1054]
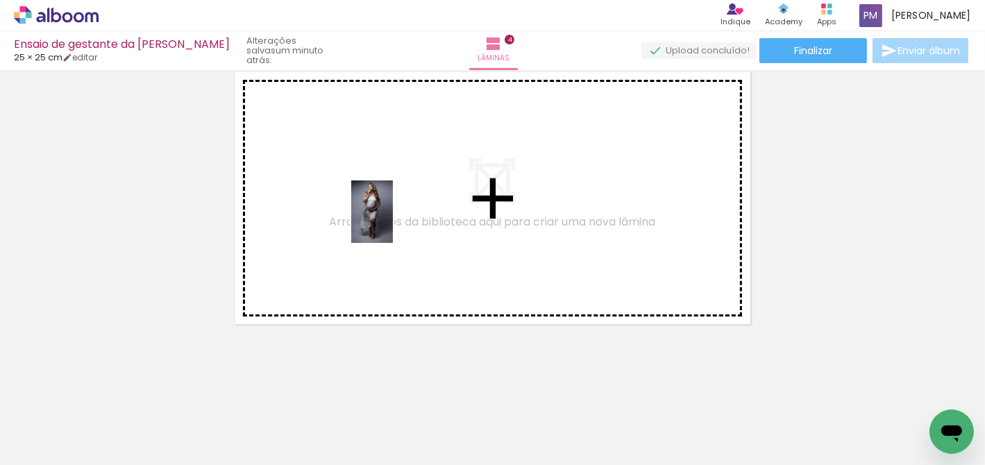
drag, startPoint x: 470, startPoint y: 465, endPoint x: 393, endPoint y: 222, distance: 254.3
click at [393, 222] on quentale-workspace at bounding box center [492, 232] width 985 height 465
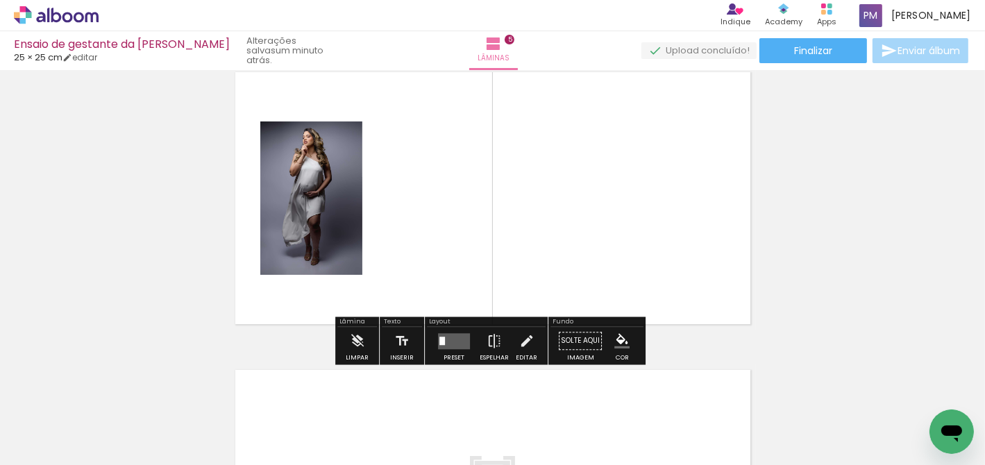
scroll to position [1209, 0]
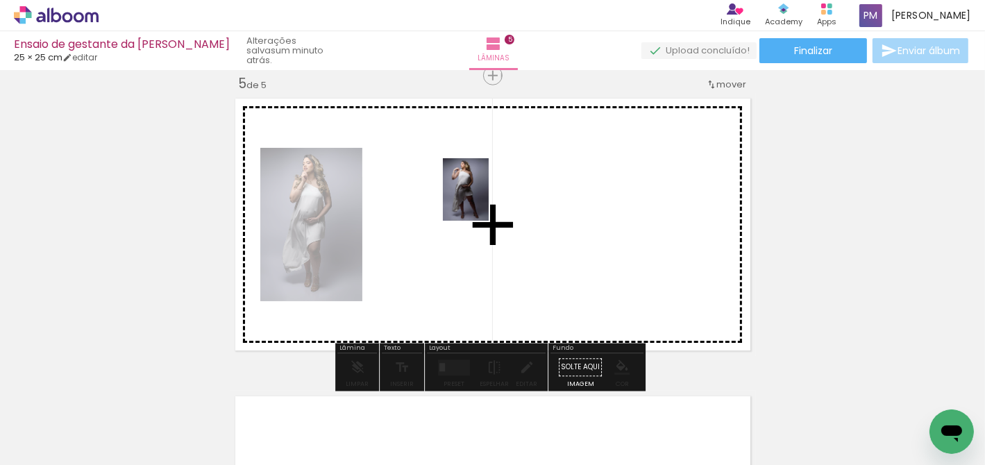
drag, startPoint x: 393, startPoint y: 222, endPoint x: 485, endPoint y: 200, distance: 94.3
click at [485, 200] on quentale-workspace at bounding box center [492, 232] width 985 height 465
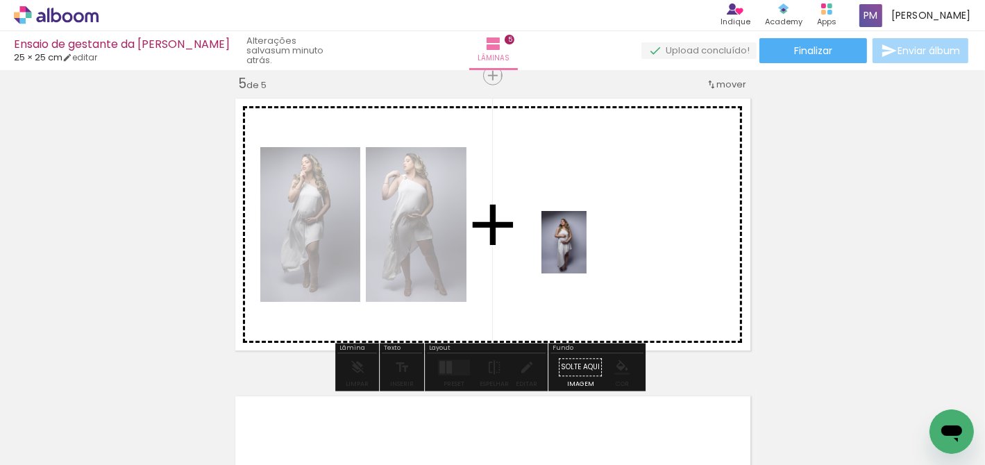
drag, startPoint x: 485, startPoint y: 200, endPoint x: 588, endPoint y: 249, distance: 114.6
click at [588, 249] on quentale-workspace at bounding box center [492, 232] width 985 height 465
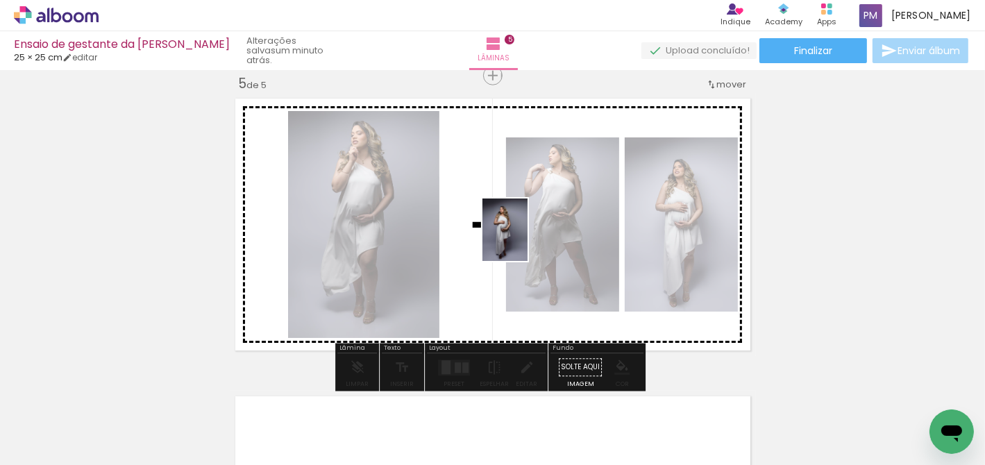
drag, startPoint x: 588, startPoint y: 249, endPoint x: 524, endPoint y: 240, distance: 64.5
click at [524, 240] on quentale-workspace at bounding box center [492, 232] width 985 height 465
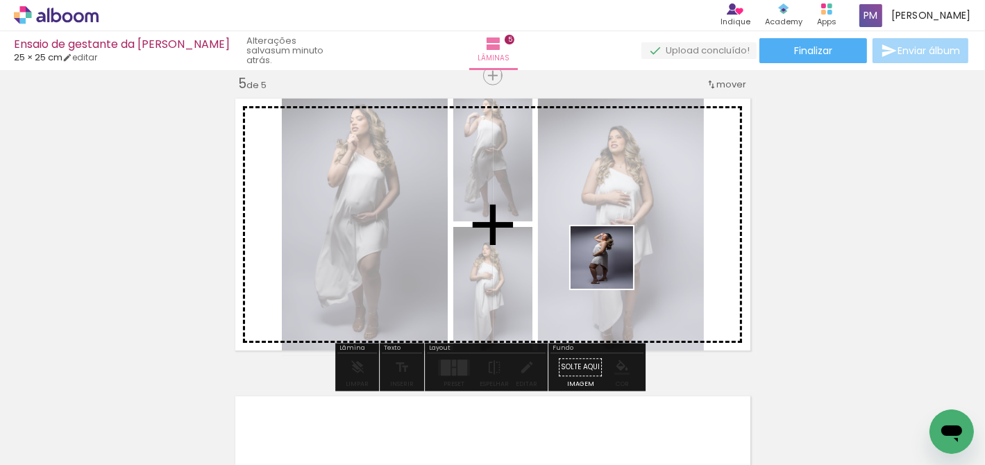
drag, startPoint x: 524, startPoint y: 240, endPoint x: 652, endPoint y: 238, distance: 127.8
click at [652, 238] on quentale-workspace at bounding box center [492, 232] width 985 height 465
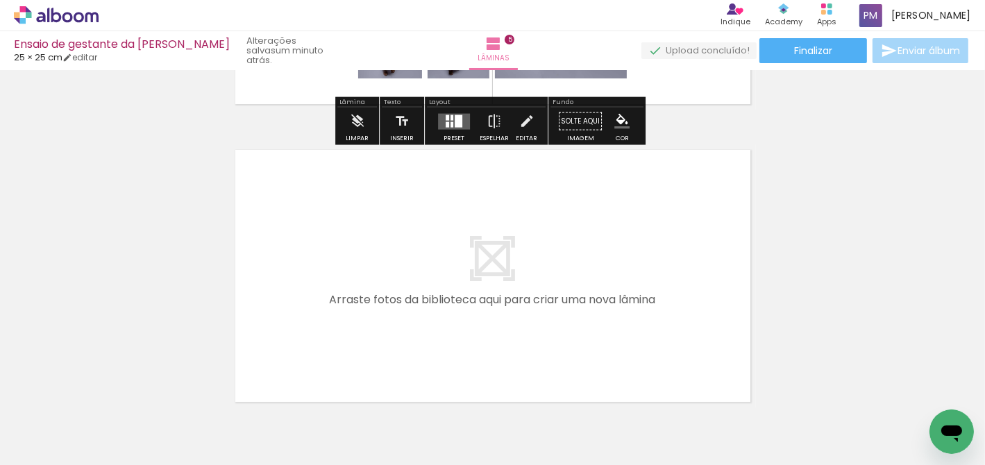
scroll to position [1457, 0]
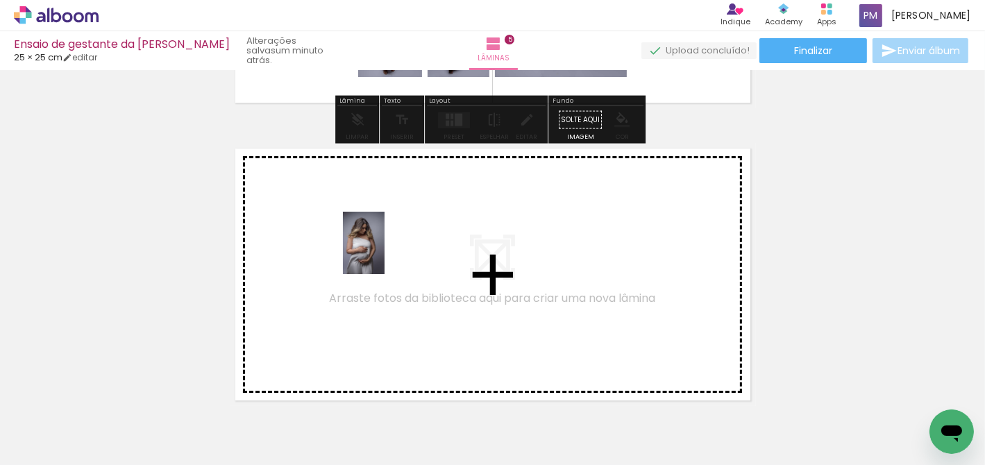
drag, startPoint x: 652, startPoint y: 238, endPoint x: 365, endPoint y: 250, distance: 287.7
click at [365, 250] on quentale-workspace at bounding box center [492, 232] width 985 height 465
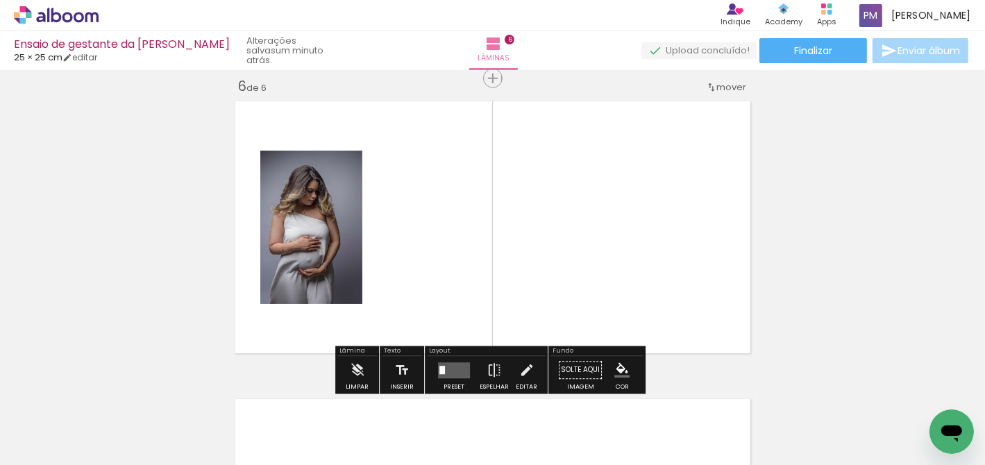
scroll to position [1507, 0]
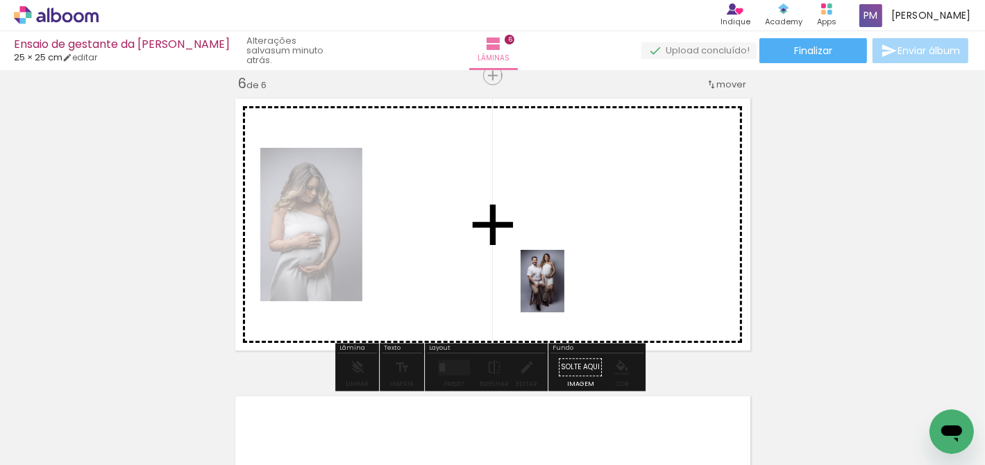
drag, startPoint x: 365, startPoint y: 250, endPoint x: 542, endPoint y: 281, distance: 180.4
click at [542, 281] on quentale-workspace at bounding box center [492, 232] width 985 height 465
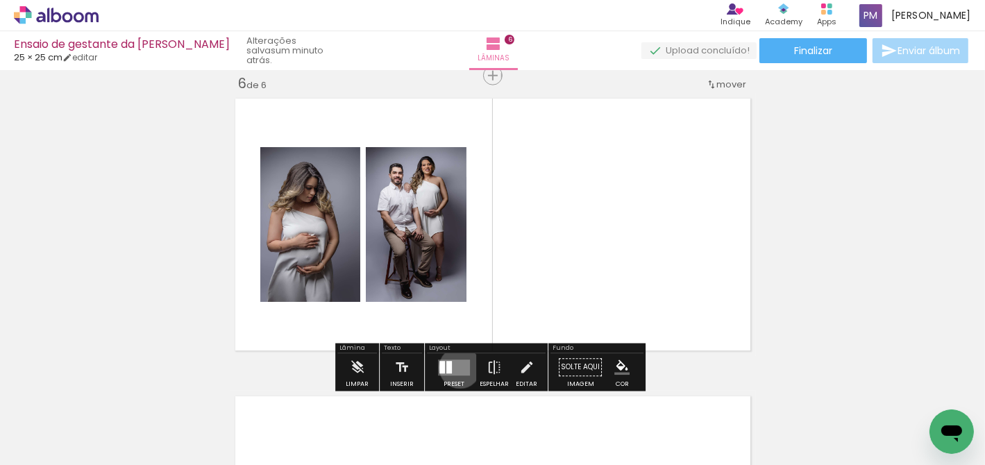
click at [457, 367] on quentale-layouter at bounding box center [454, 368] width 32 height 16
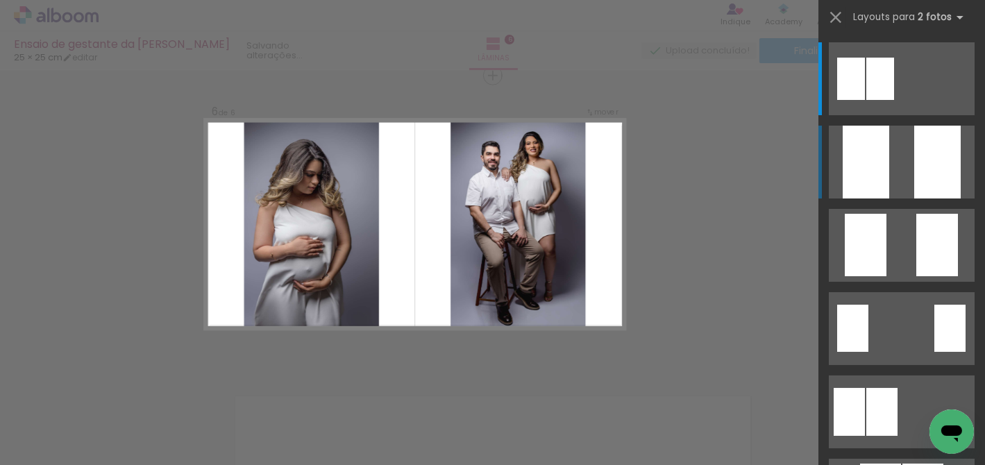
drag, startPoint x: 542, startPoint y: 281, endPoint x: 928, endPoint y: 171, distance: 400.7
click at [928, 171] on div at bounding box center [938, 162] width 47 height 73
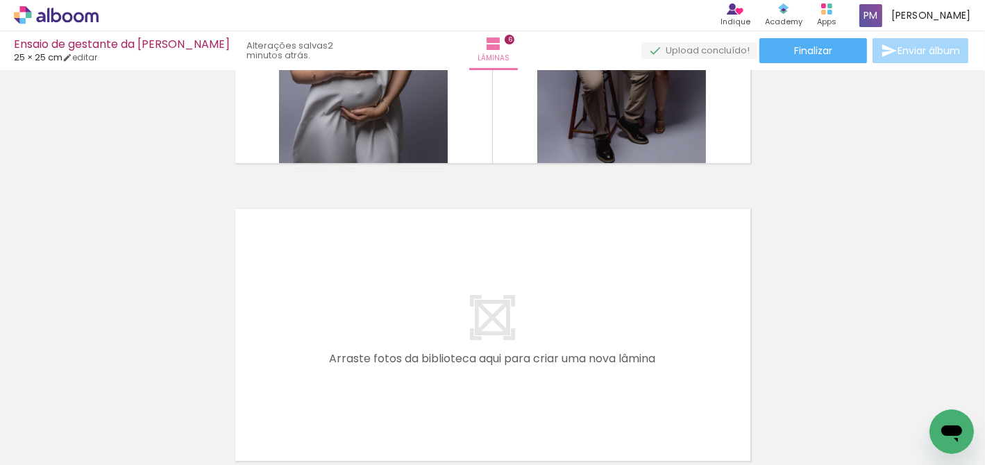
scroll to position [0, 1486]
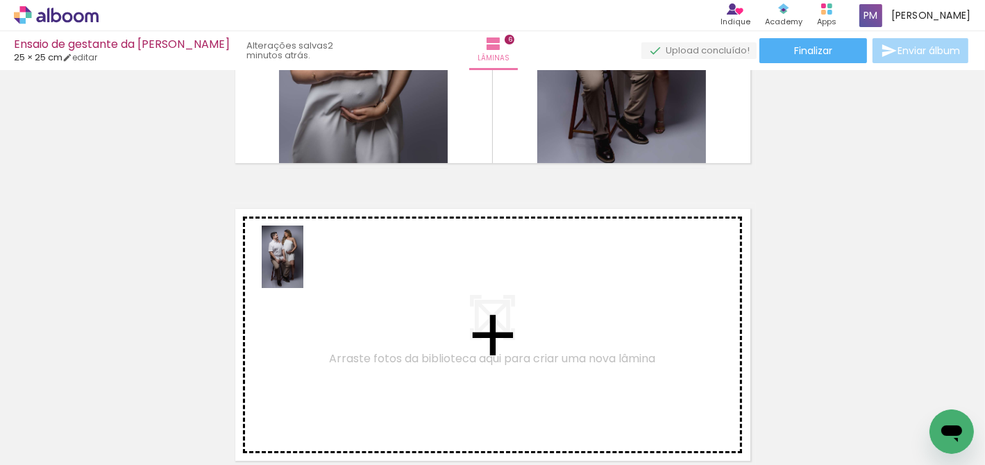
drag, startPoint x: 928, startPoint y: 171, endPoint x: 303, endPoint y: 267, distance: 631.7
click at [303, 267] on quentale-workspace at bounding box center [492, 232] width 985 height 465
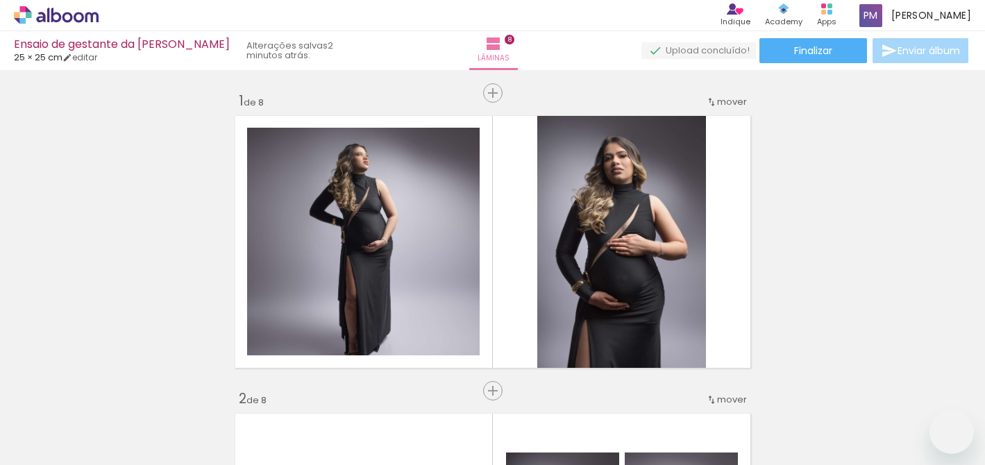
drag, startPoint x: 0, startPoint y: 0, endPoint x: 622, endPoint y: 201, distance: 653.3
click at [622, 201] on quentale-workspace at bounding box center [492, 232] width 985 height 465
drag, startPoint x: 622, startPoint y: 201, endPoint x: 599, endPoint y: 217, distance: 27.9
click at [599, 217] on quentale-workspace at bounding box center [492, 232] width 985 height 465
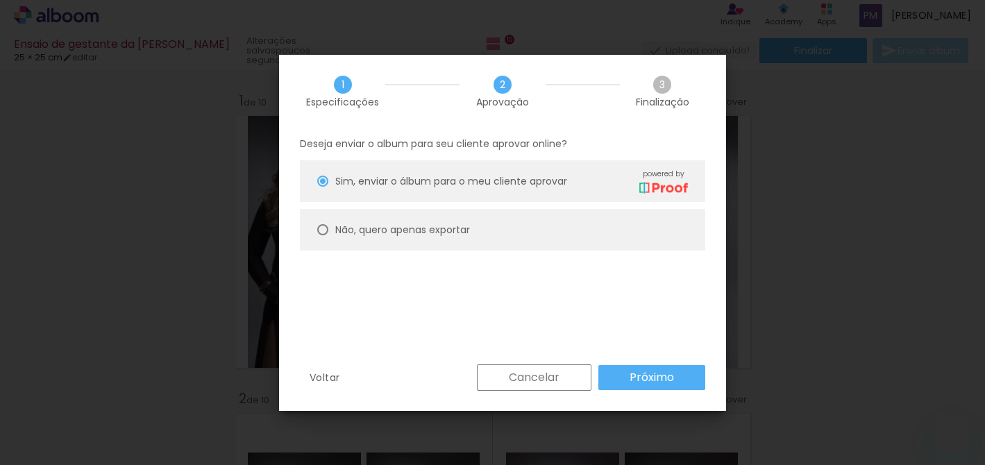
click at [0, 0] on slot "Próximo" at bounding box center [0, 0] width 0 height 0
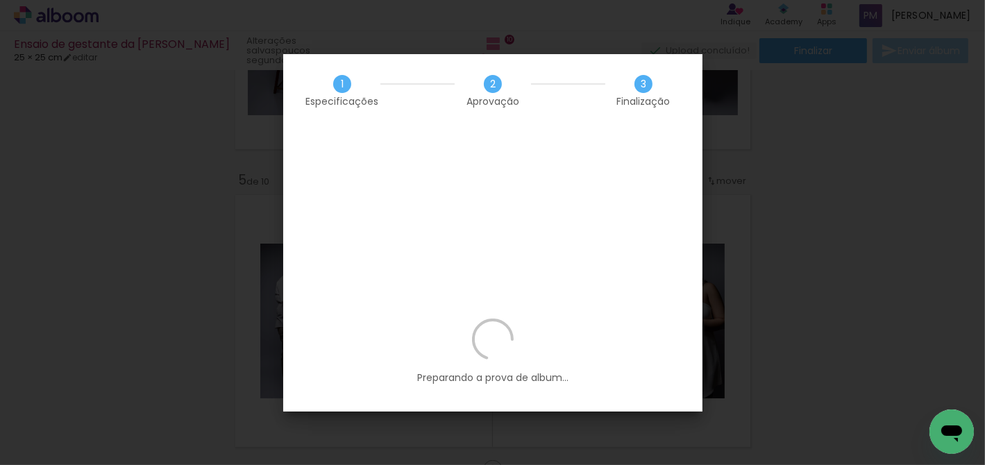
scroll to position [4947, 0]
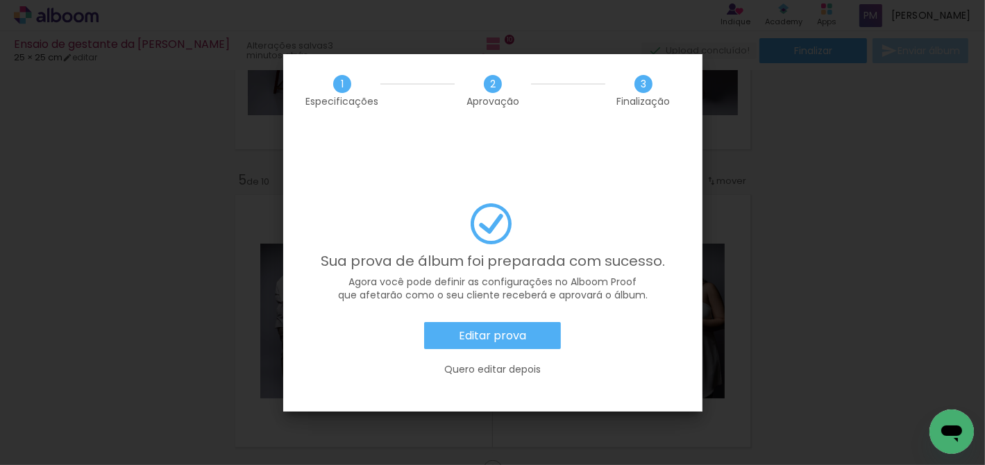
drag, startPoint x: 514, startPoint y: 328, endPoint x: 526, endPoint y: 322, distance: 14.0
click at [0, 0] on slot "Quero editar depois" at bounding box center [0, 0] width 0 height 0
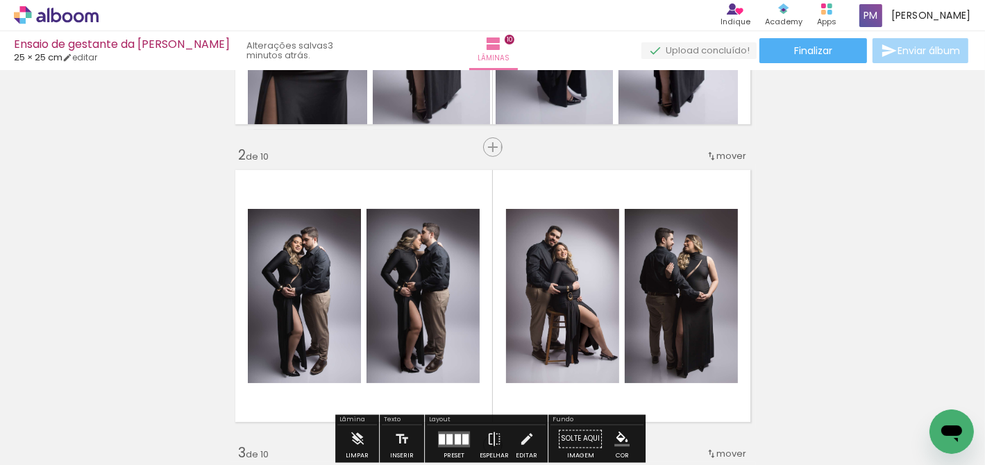
scroll to position [0, 0]
